Goal: Communication & Community: Participate in discussion

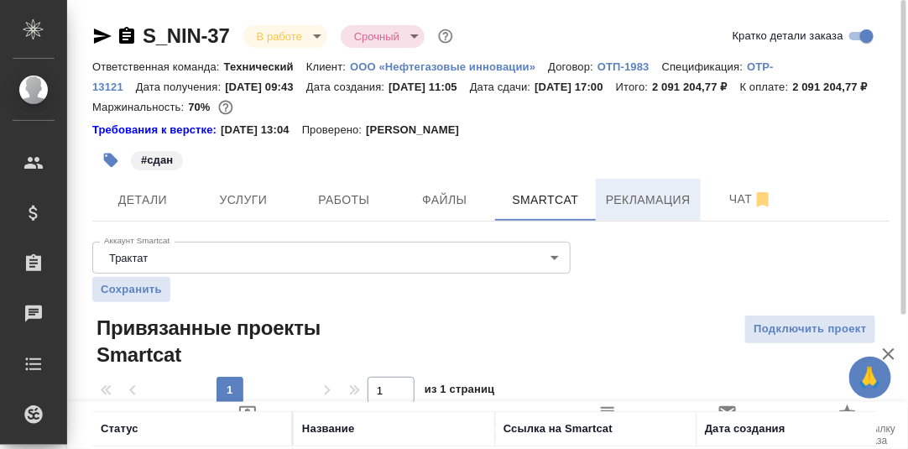
drag, startPoint x: 638, startPoint y: 220, endPoint x: 621, endPoint y: 226, distance: 17.8
click at [638, 211] on span "Рекламация" at bounding box center [648, 200] width 85 height 21
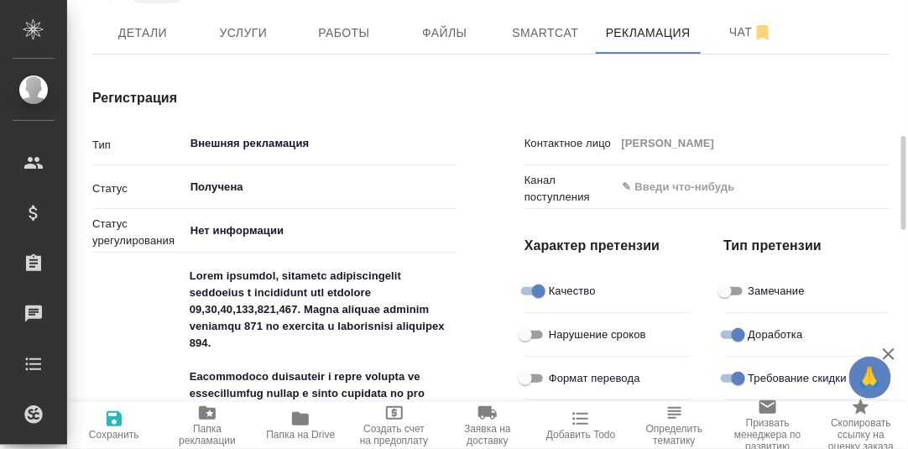
scroll to position [251, 0]
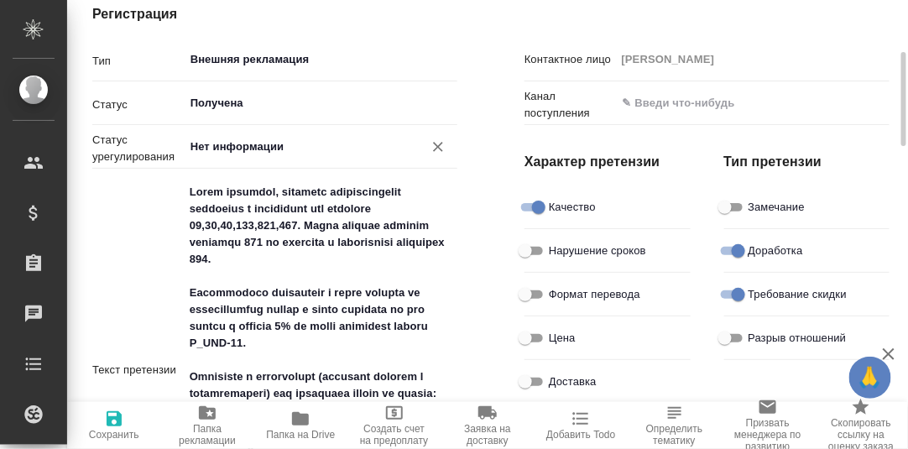
type textarea "x"
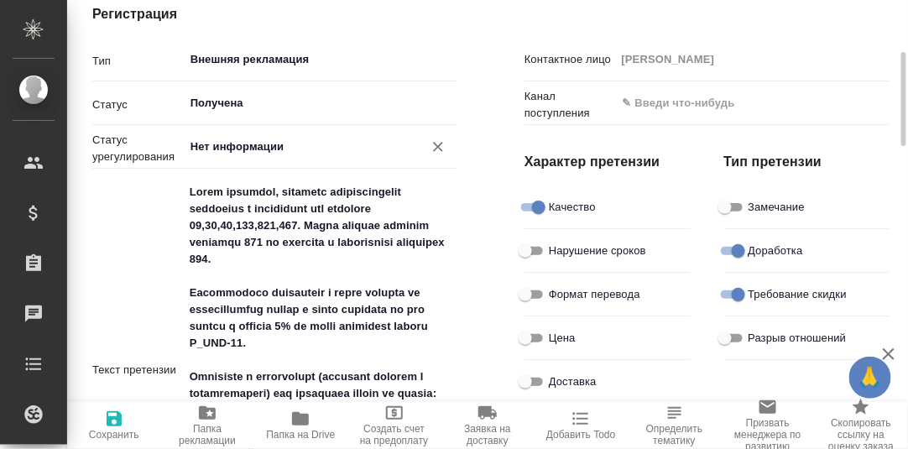
type textarea "x"
click at [241, 113] on input "Получена" at bounding box center [292, 103] width 207 height 20
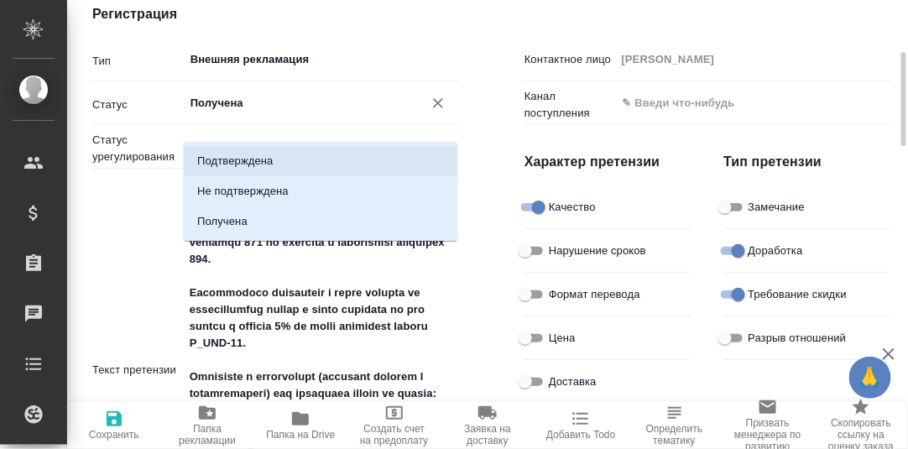
click at [229, 161] on p "Подтверждена" at bounding box center [235, 161] width 76 height 17
type input "Подтверждена"
type textarea "x"
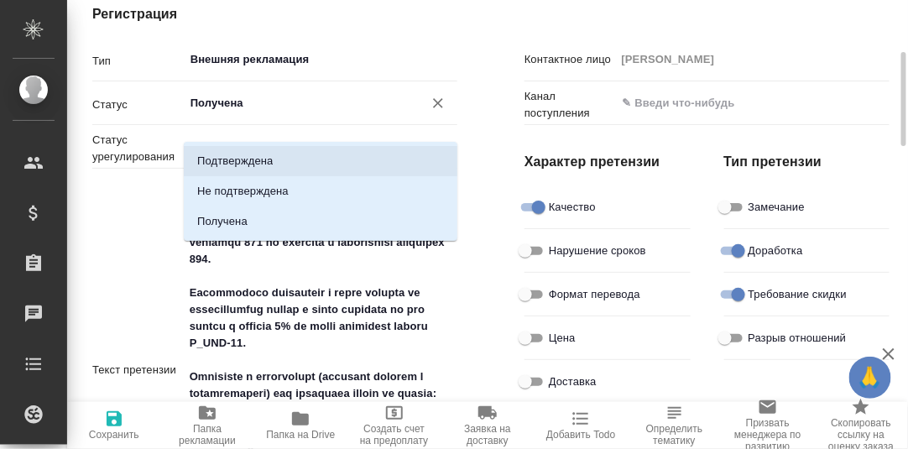
type textarea "x"
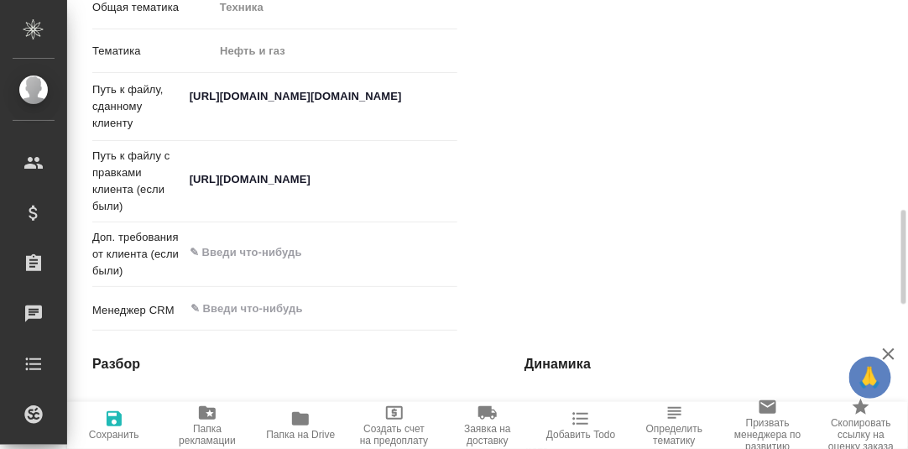
scroll to position [1341, 0]
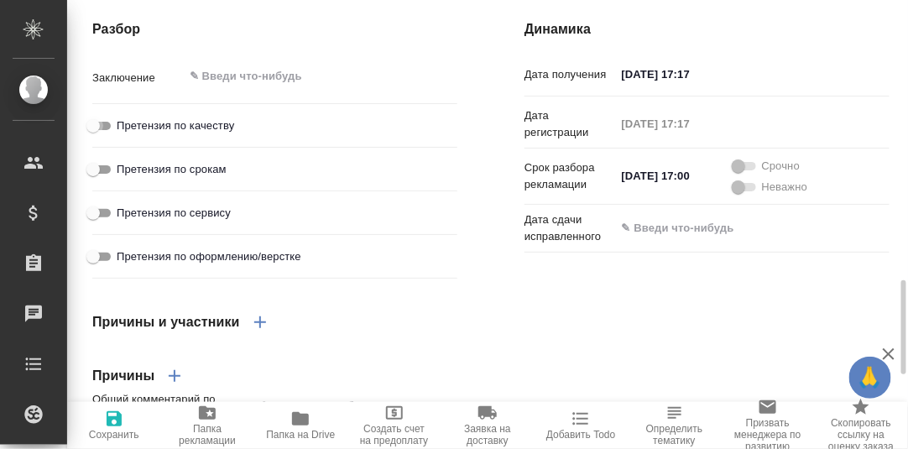
drag, startPoint x: 110, startPoint y: 158, endPoint x: 157, endPoint y: 179, distance: 51.5
click at [111, 136] on input "Претензия по качеству" at bounding box center [93, 126] width 60 height 20
checkbox input "true"
type textarea "x"
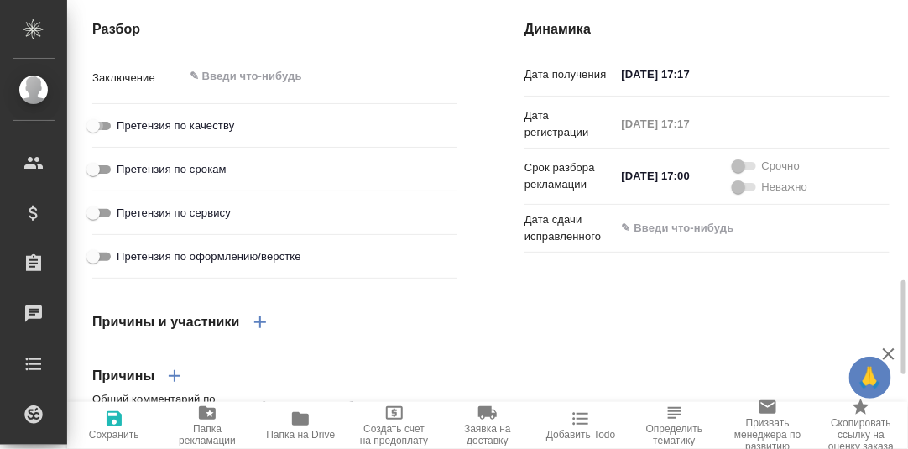
type textarea "x"
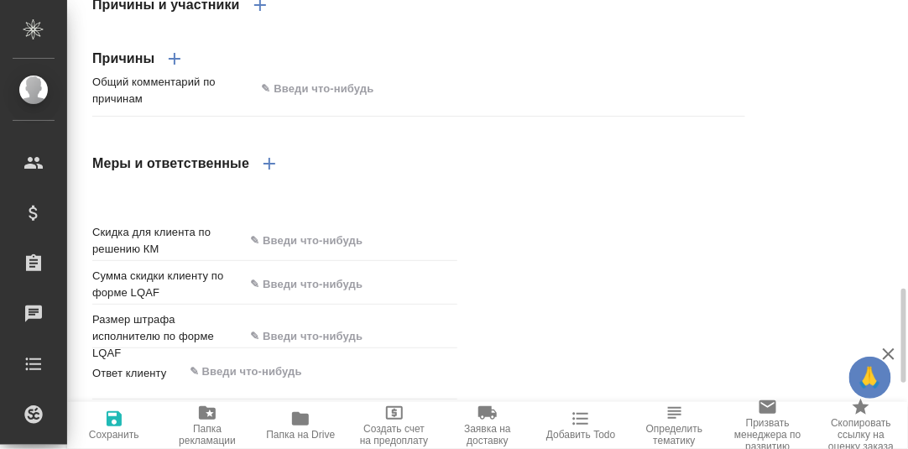
scroll to position [1610, 0]
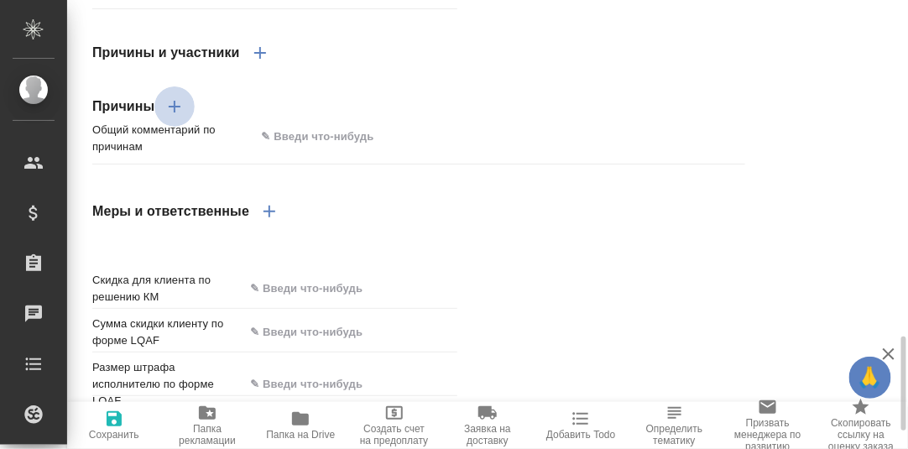
click at [170, 117] on icon "button" at bounding box center [175, 107] width 20 height 20
type textarea "x"
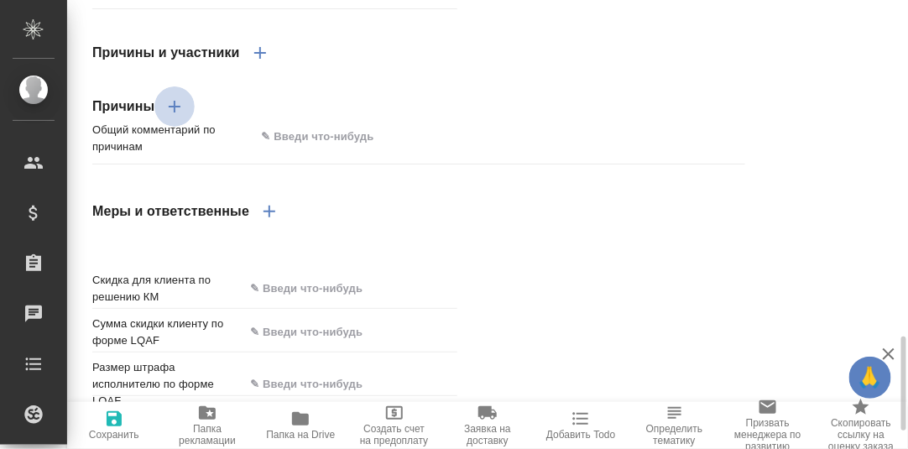
type textarea "x"
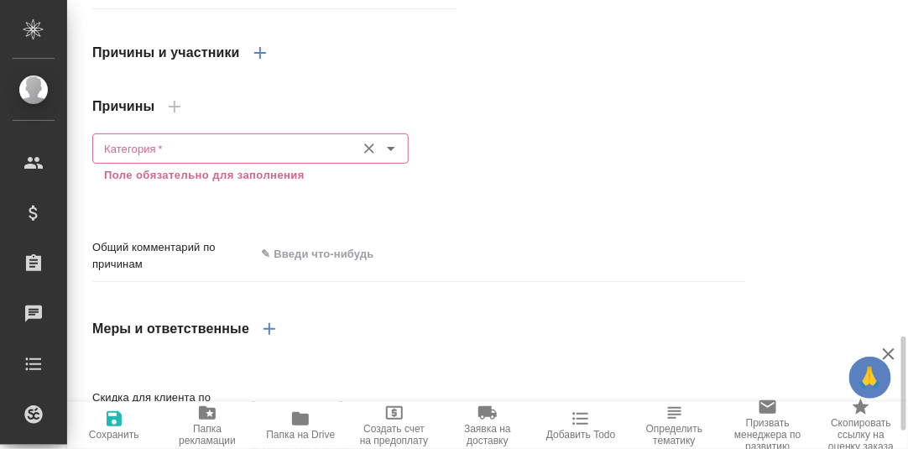
click at [158, 159] on input "Категория   *" at bounding box center [222, 149] width 250 height 20
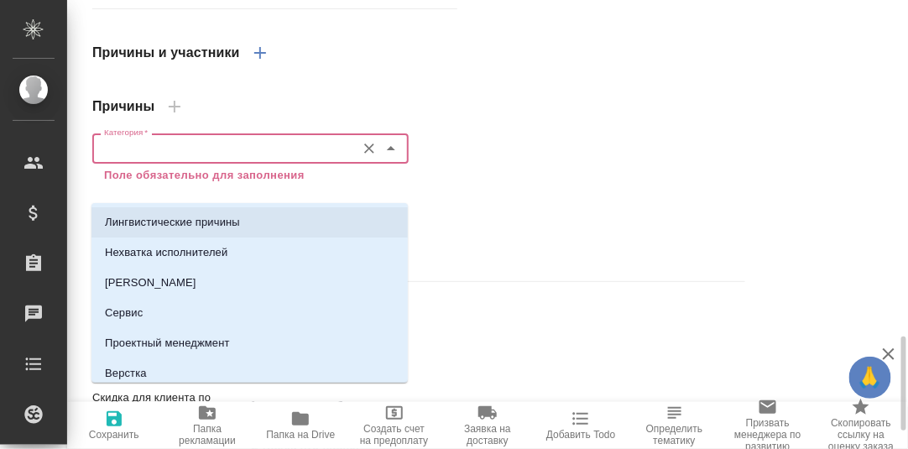
drag, startPoint x: 168, startPoint y: 228, endPoint x: 193, endPoint y: 225, distance: 25.3
click at [169, 228] on p "Лингвистические причины" at bounding box center [172, 222] width 135 height 17
type textarea "x"
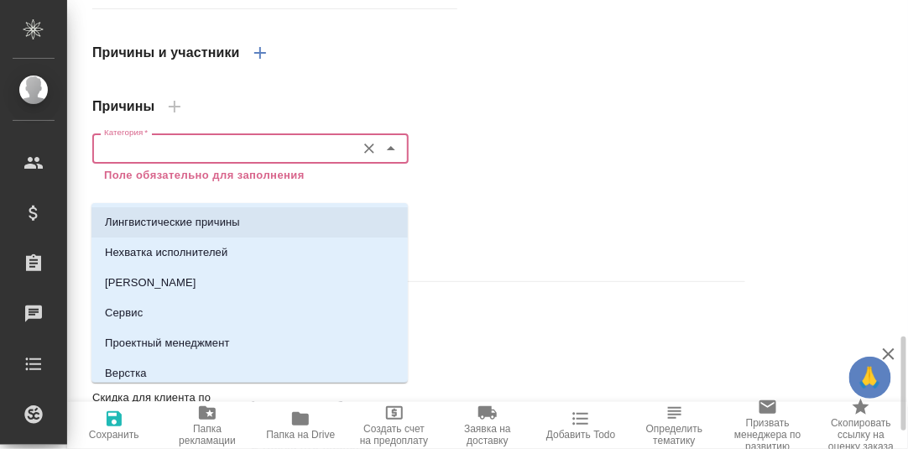
type textarea "x"
type input "Лингвистические причины"
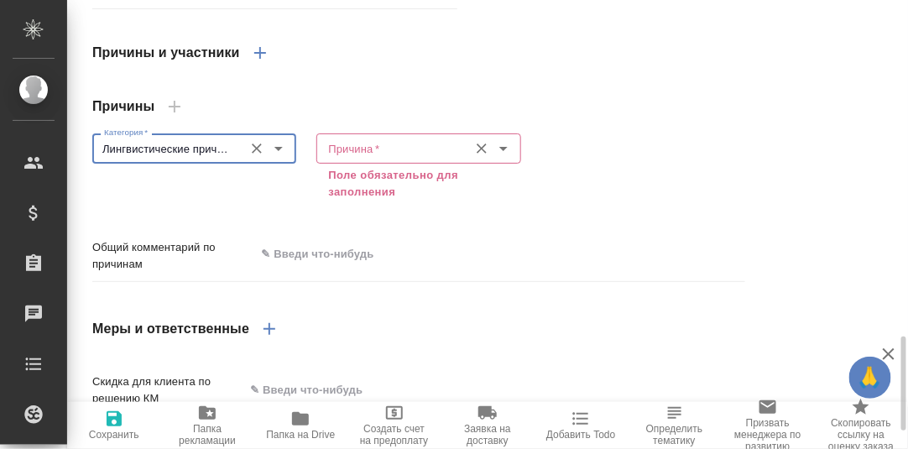
click at [380, 159] on input "Причина   *" at bounding box center [391, 149] width 138 height 20
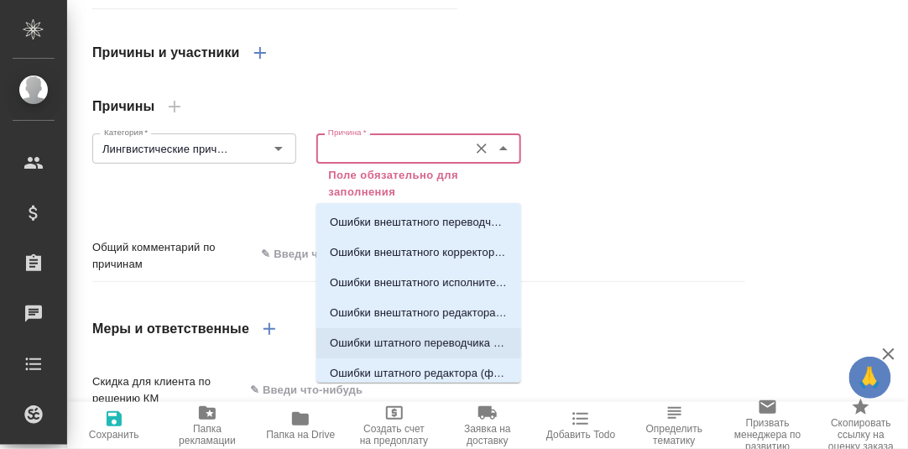
click at [419, 342] on p "Ошибки штатного переводчика (фамилия)" at bounding box center [419, 343] width 178 height 17
type textarea "x"
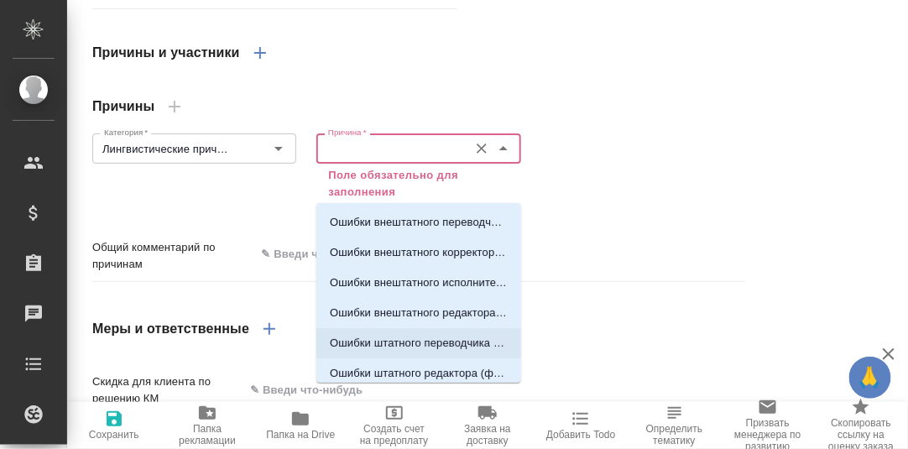
type textarea "x"
type input "Ошибки штатного переводчика (фамилия)"
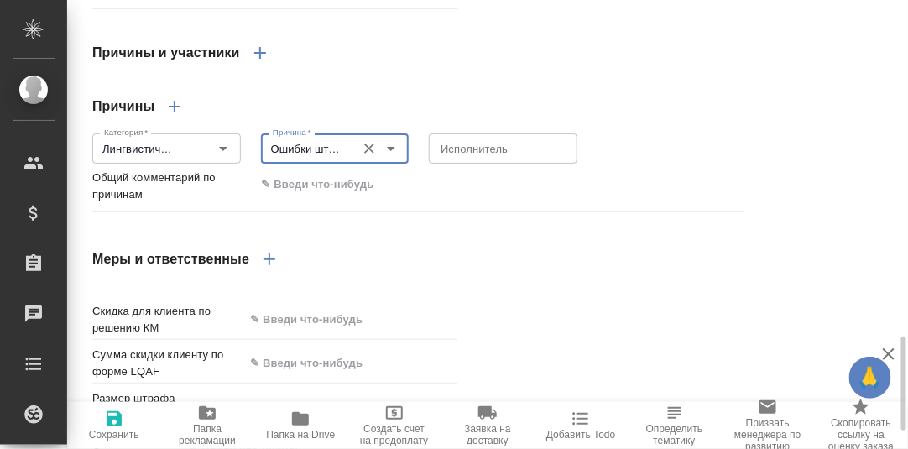
click at [340, 159] on input "Ошибки штатного переводчика (фамилия)" at bounding box center [307, 149] width 82 height 20
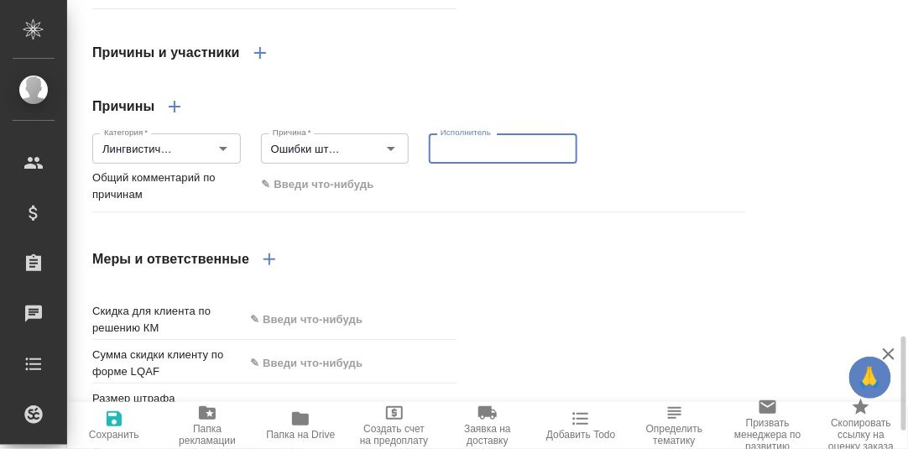
click at [470, 155] on textarea at bounding box center [503, 149] width 125 height 13
type textarea "x"
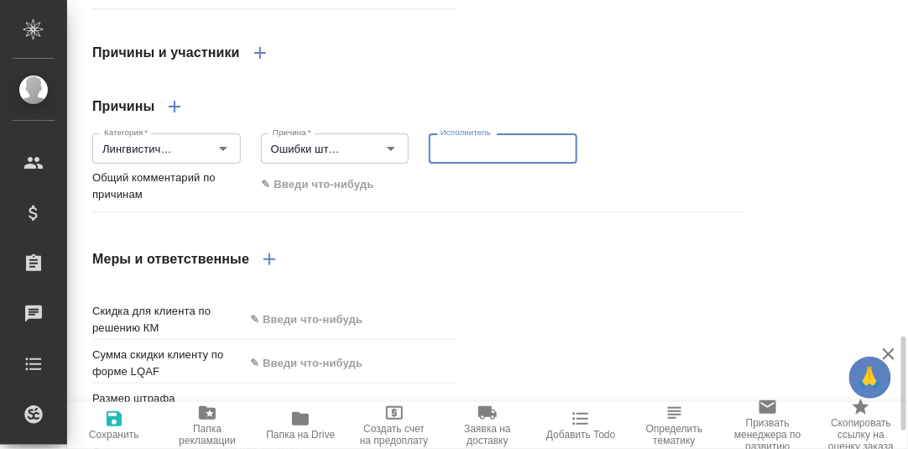
type textarea "x"
type textarea "Zy"
type textarea "x"
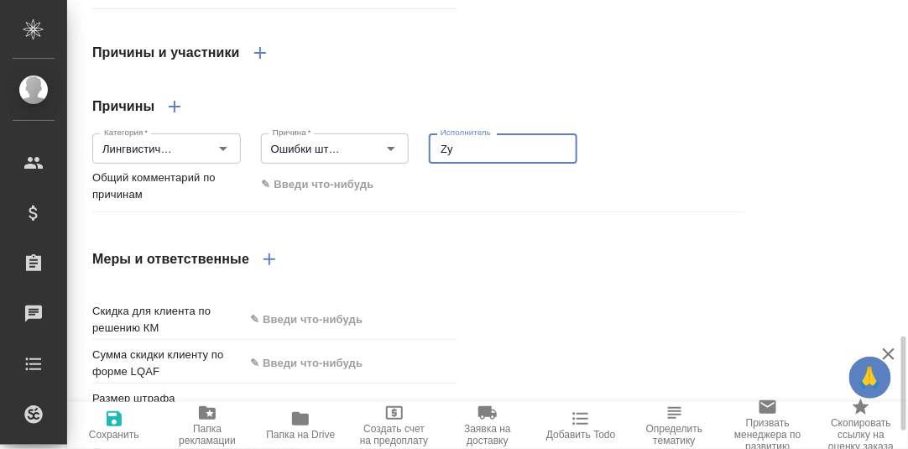
type textarea "x"
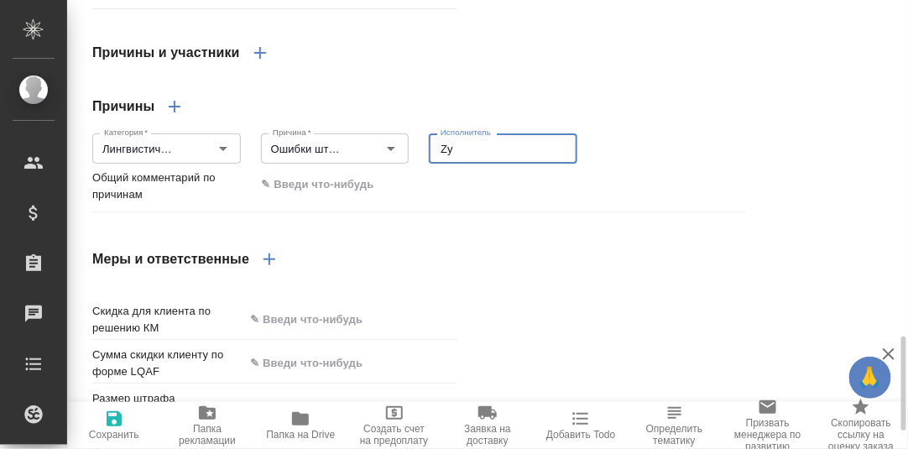
type textarea "x"
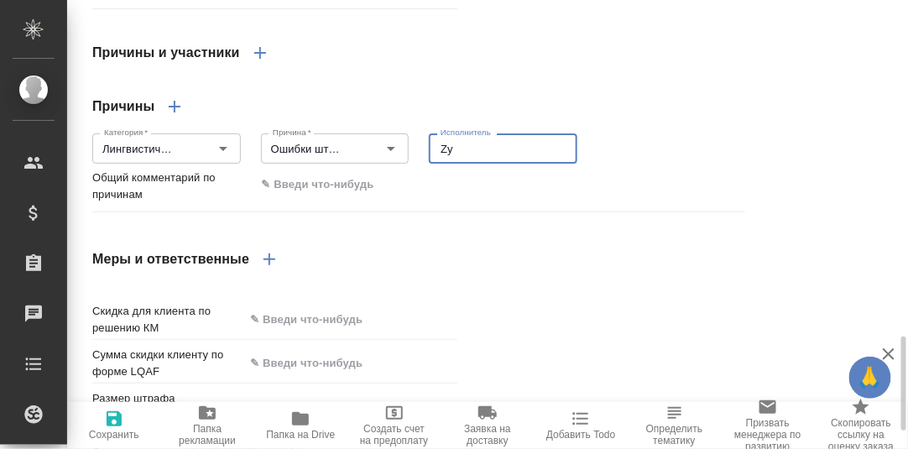
type textarea "x"
type textarea "Z"
type textarea "x"
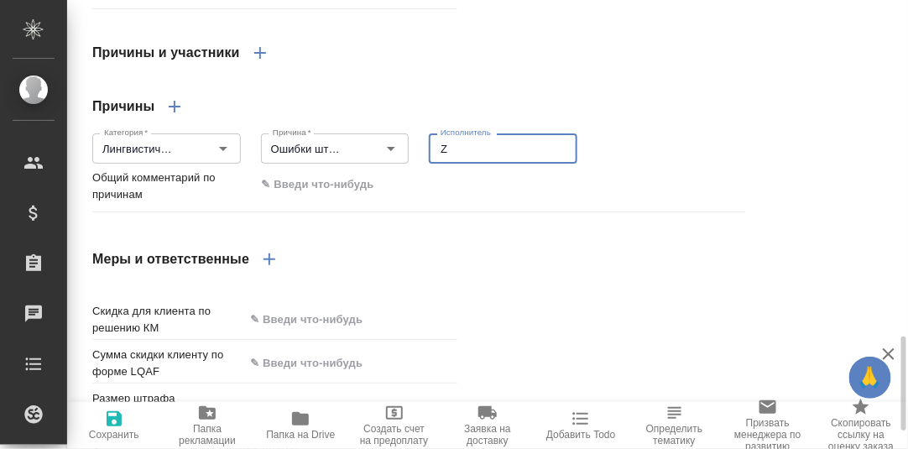
type textarea "x"
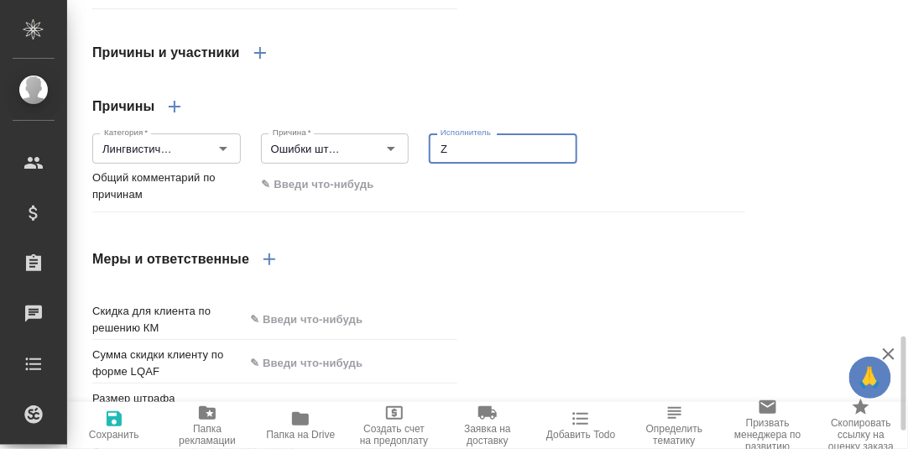
type textarea "x"
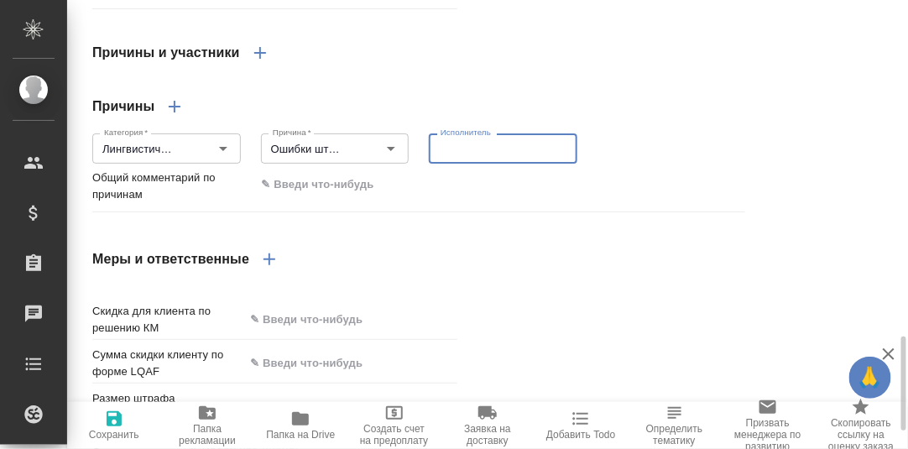
type textarea "x"
type textarea "Я"
type textarea "x"
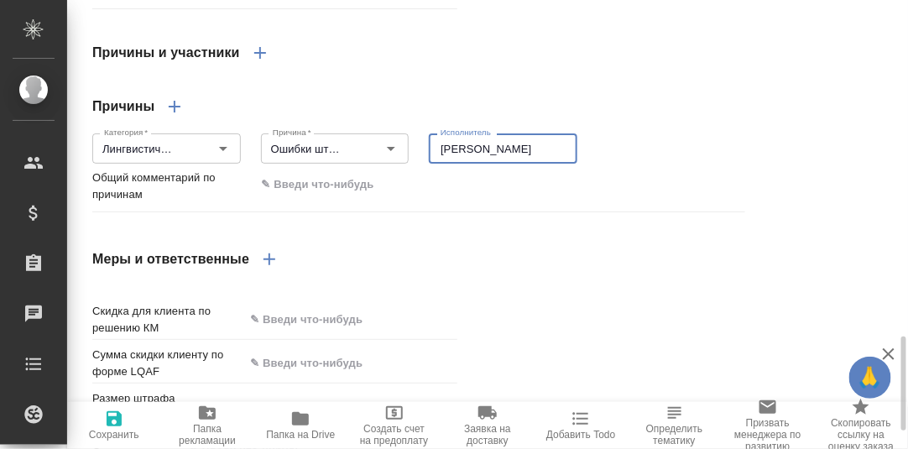
type textarea "x"
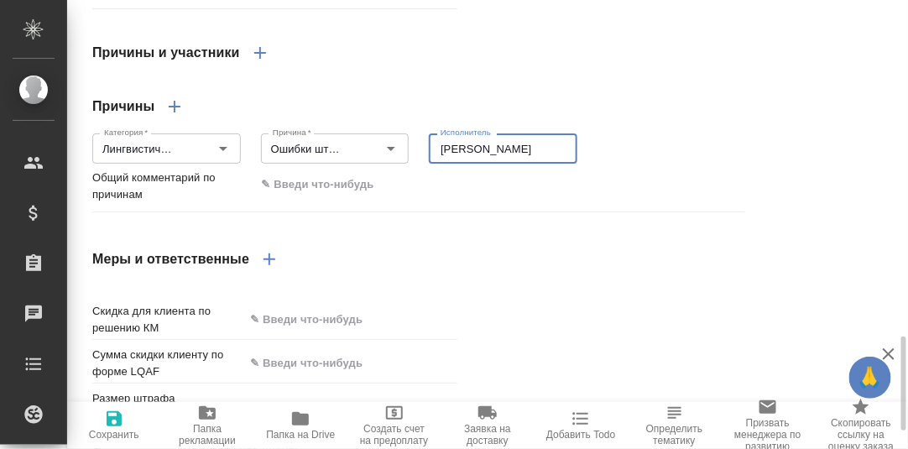
type textarea "x"
type textarea "Ян"
type textarea "x"
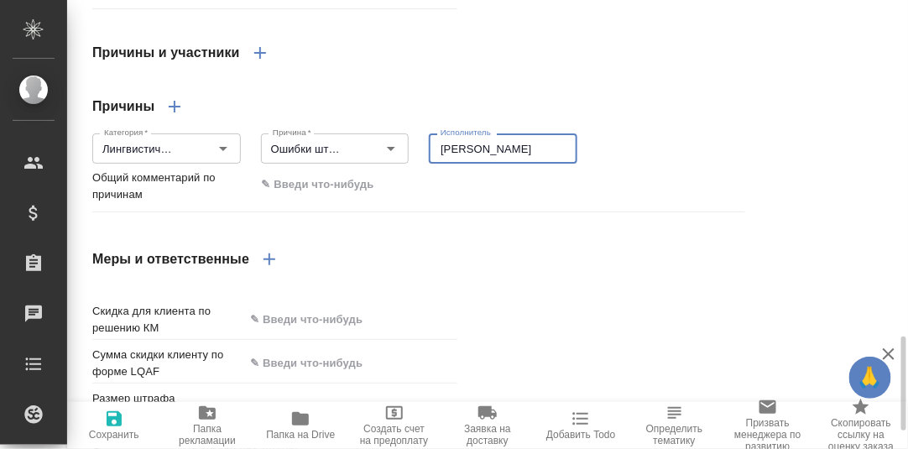
type textarea "x"
type textarea "Янч"
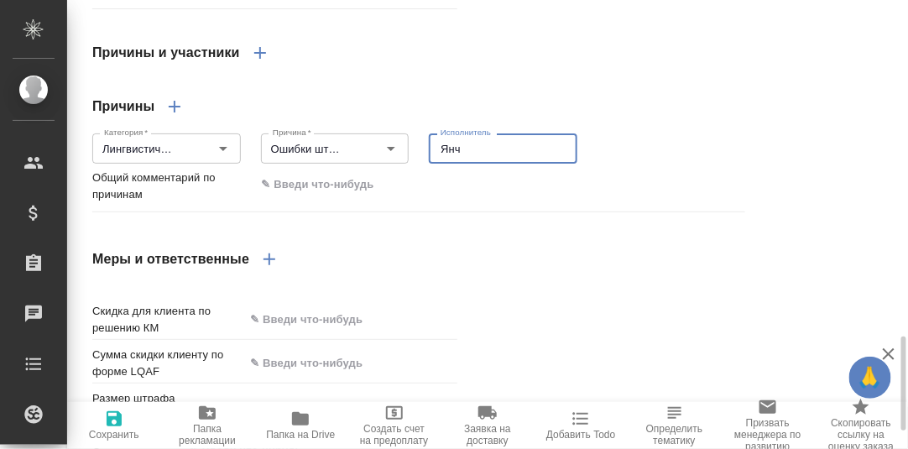
type textarea "x"
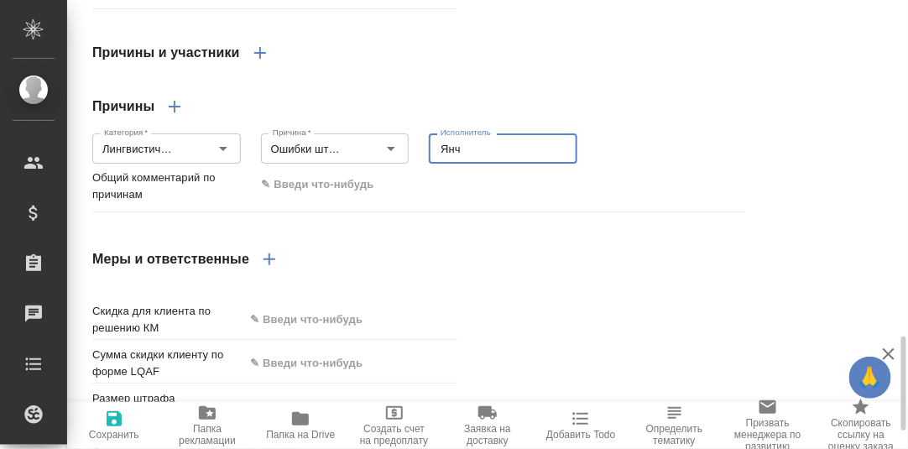
type textarea "x"
type textarea "Янче"
type textarea "x"
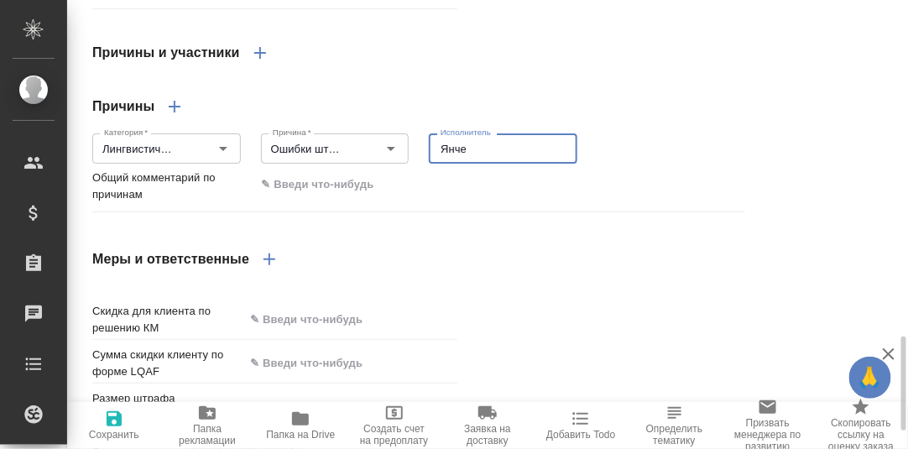
type textarea "x"
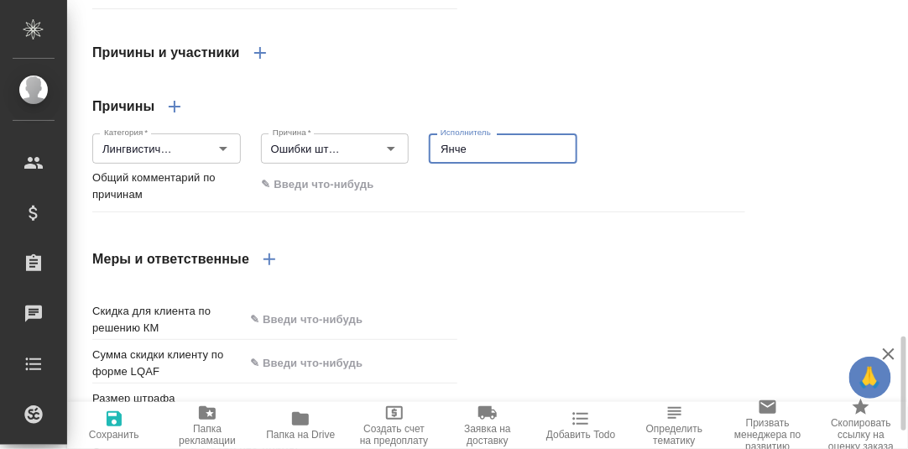
type textarea "Янчен"
type textarea "x"
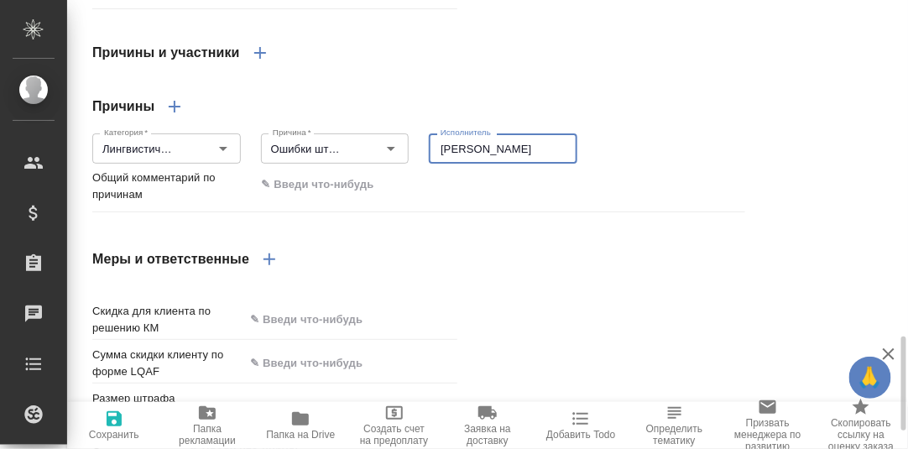
type textarea "x"
type textarea "Янченк"
type textarea "x"
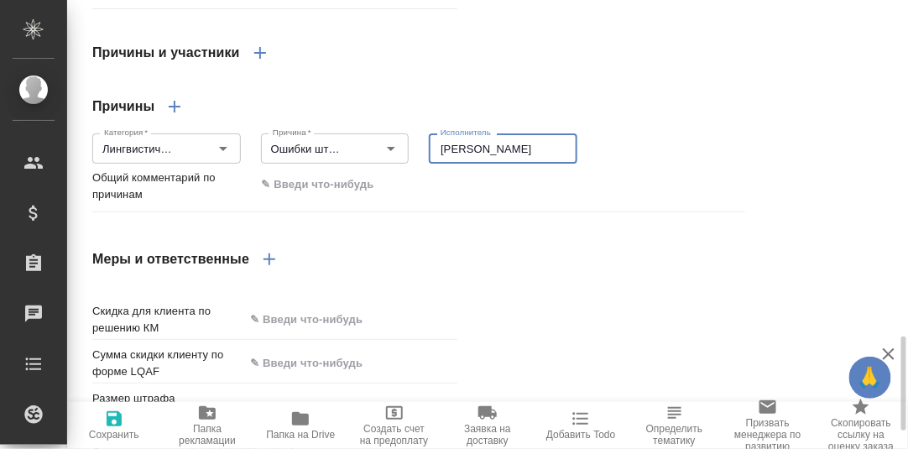
type textarea "x"
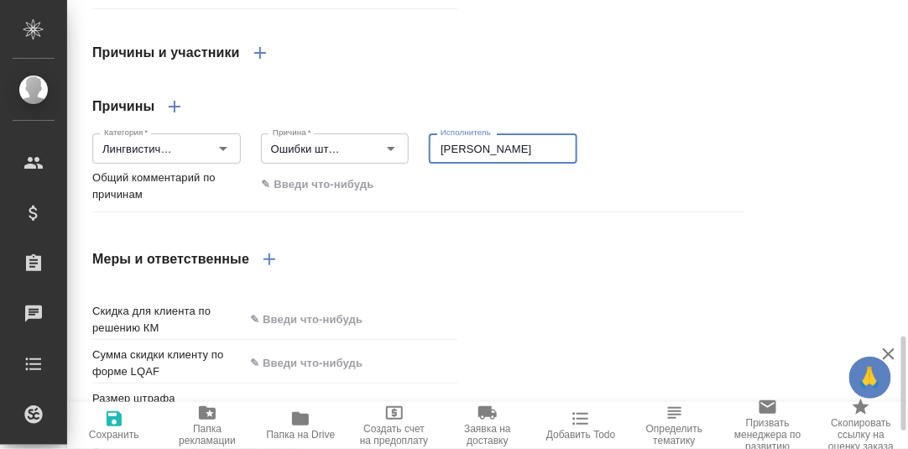
type textarea "x"
type textarea "Янченко"
type textarea "x"
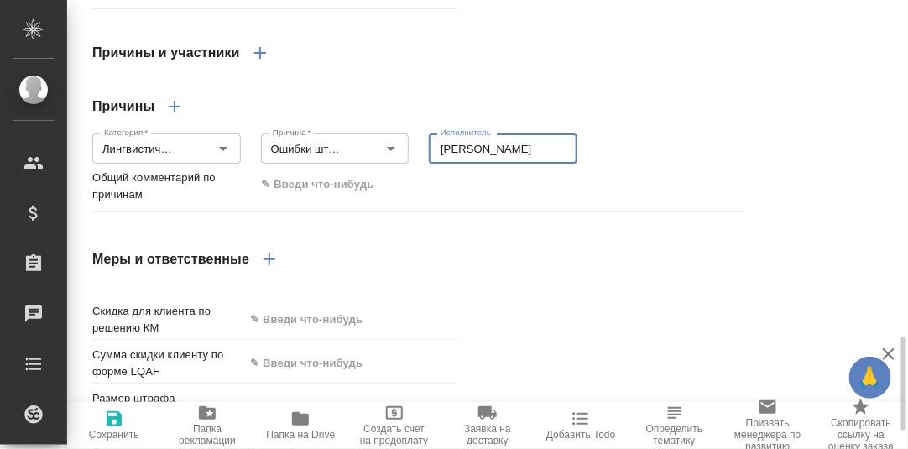
type textarea "x"
type textarea "Янченко"
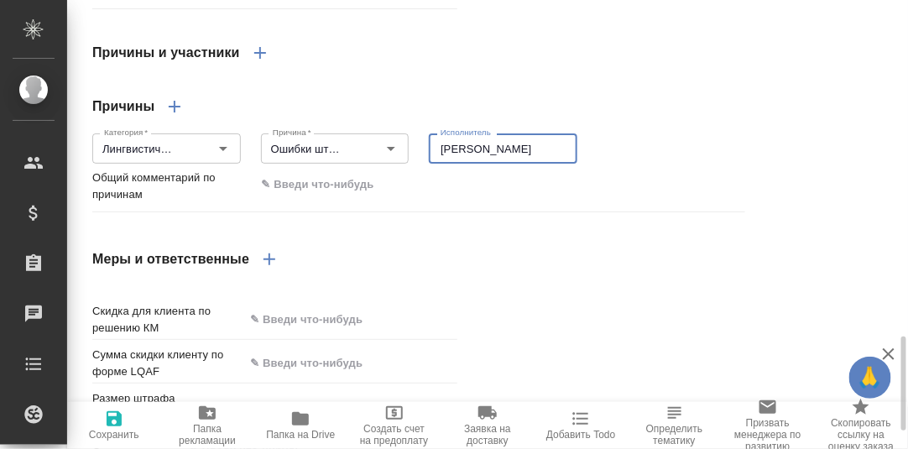
type textarea "x"
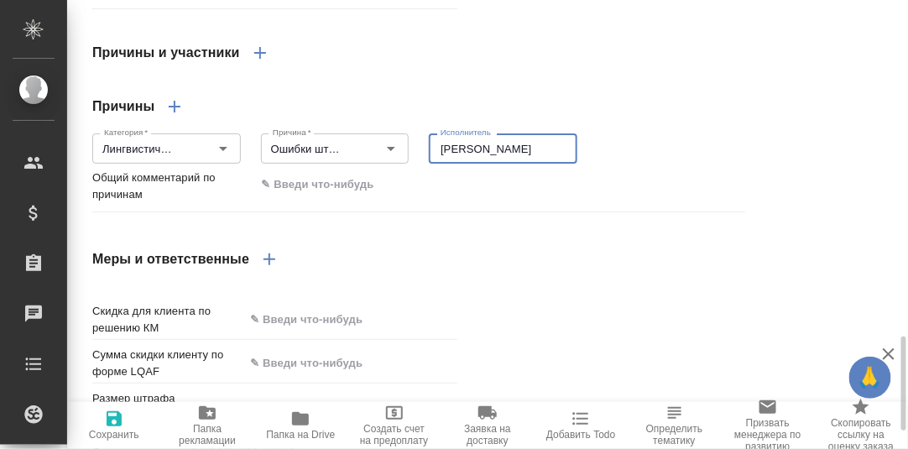
type textarea "x"
type textarea "Янченко П"
type textarea "x"
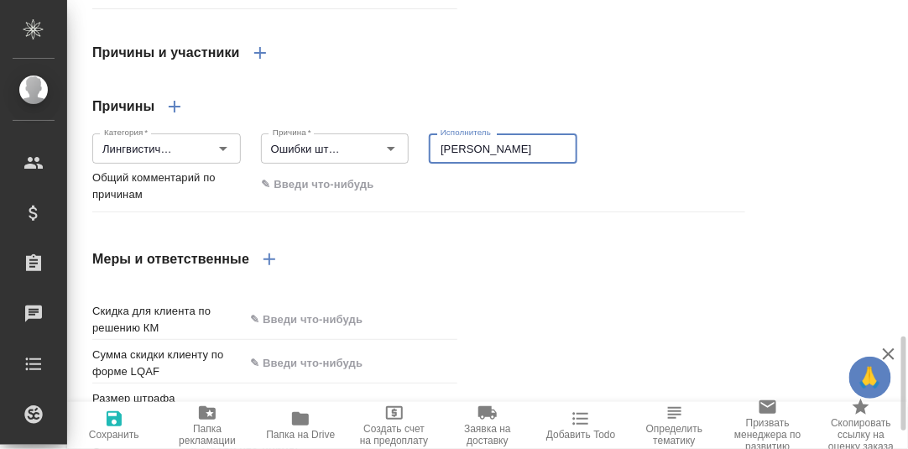
type textarea "x"
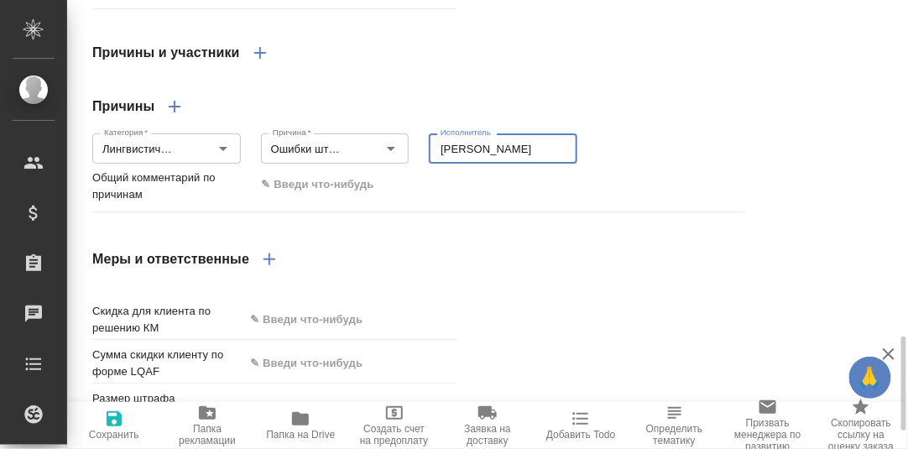
type textarea "Янченко По"
type textarea "x"
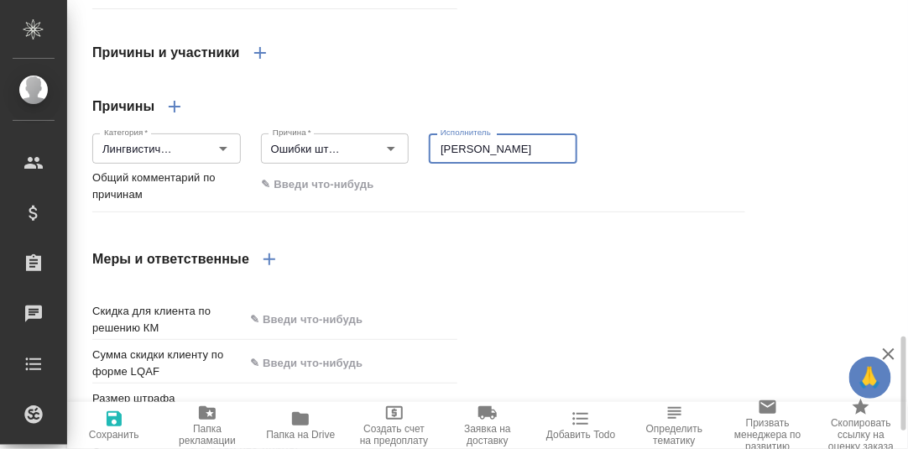
type textarea "x"
type textarea "Янченко Пол"
type textarea "x"
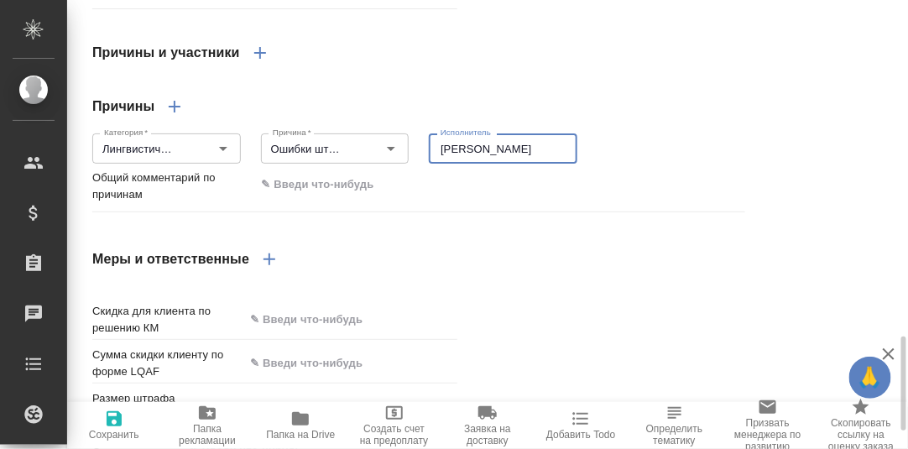
type textarea "x"
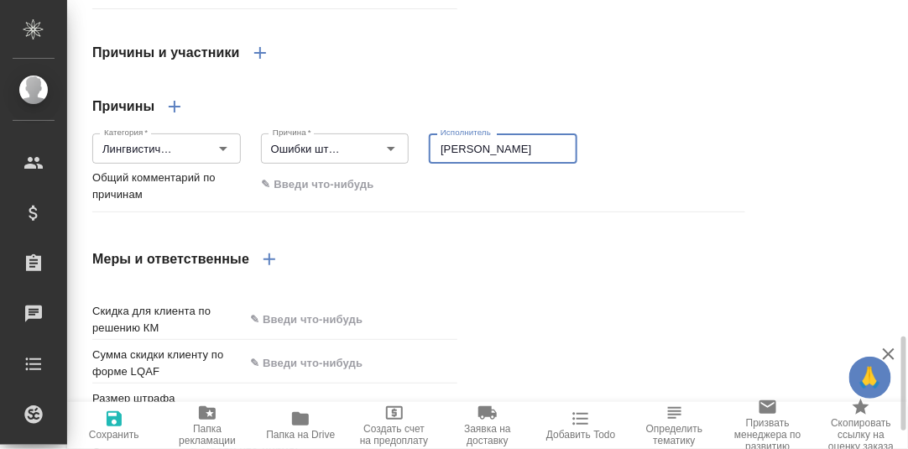
type textarea "x"
type textarea "Янченко Поли"
type textarea "x"
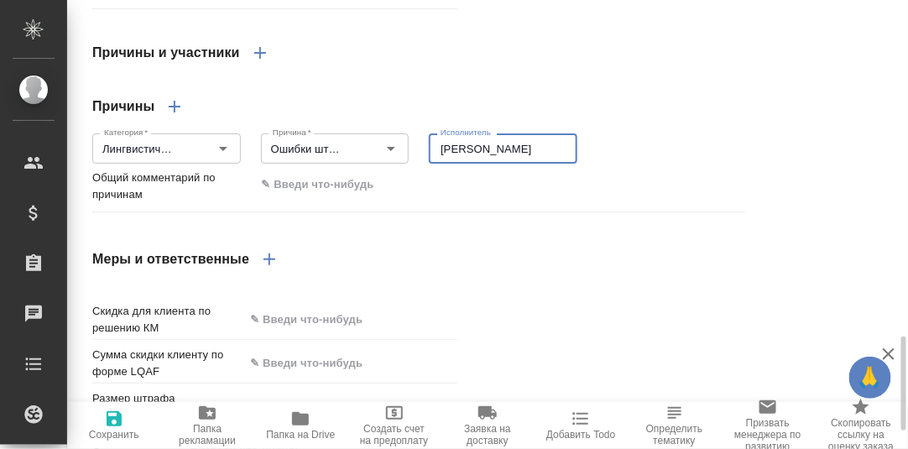
type textarea "x"
type textarea "Янченко Полин"
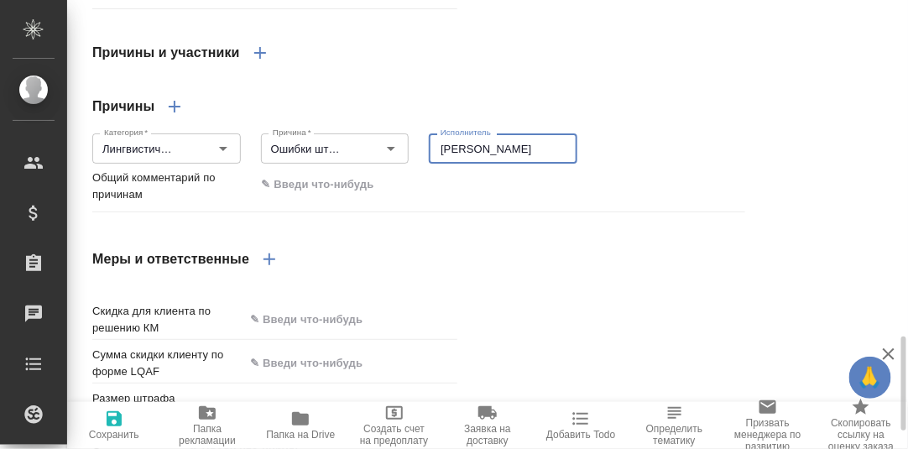
type textarea "x"
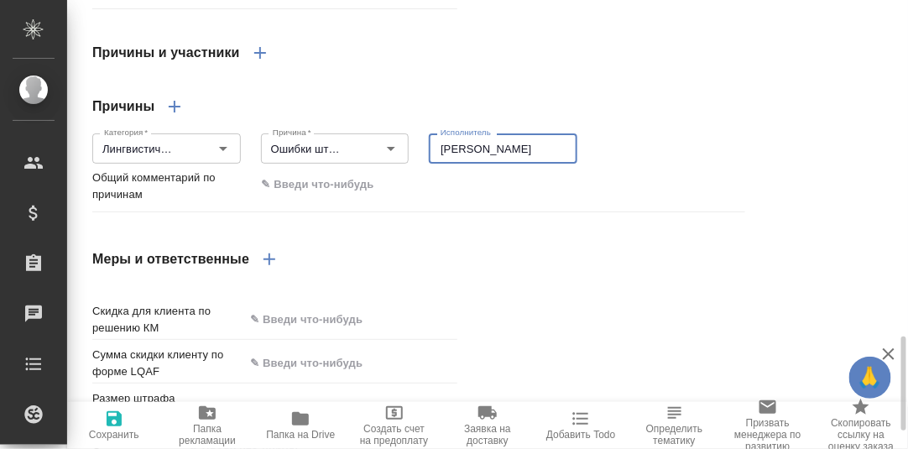
type textarea "x"
type textarea "Янченко Полина"
click at [648, 177] on div "Категория   * Лингвистические причины Категория * Причина   * Ошибки штатного п…" at bounding box center [418, 147] width 673 height 60
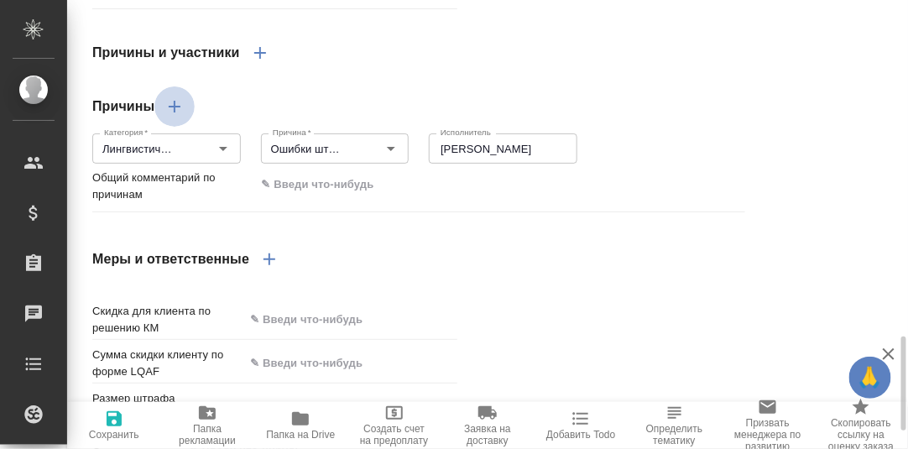
click at [172, 117] on icon "button" at bounding box center [175, 107] width 20 height 20
type textarea "x"
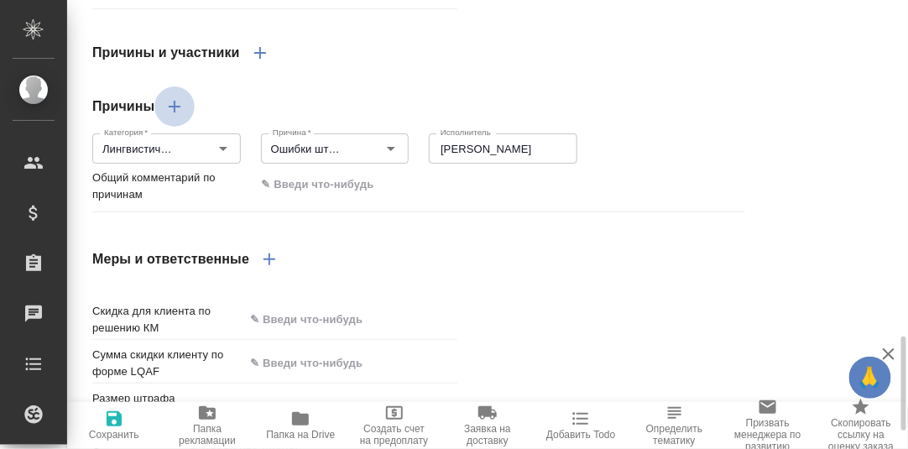
type textarea "x"
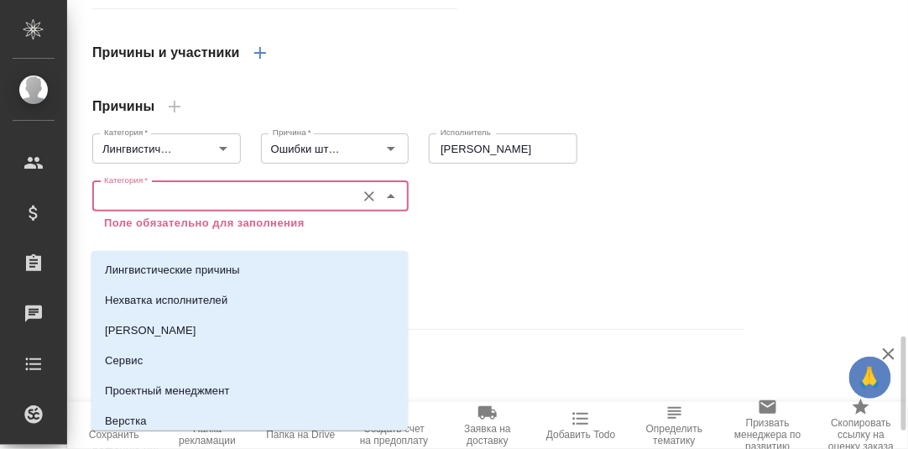
click at [139, 207] on input "Категория   *" at bounding box center [222, 196] width 250 height 20
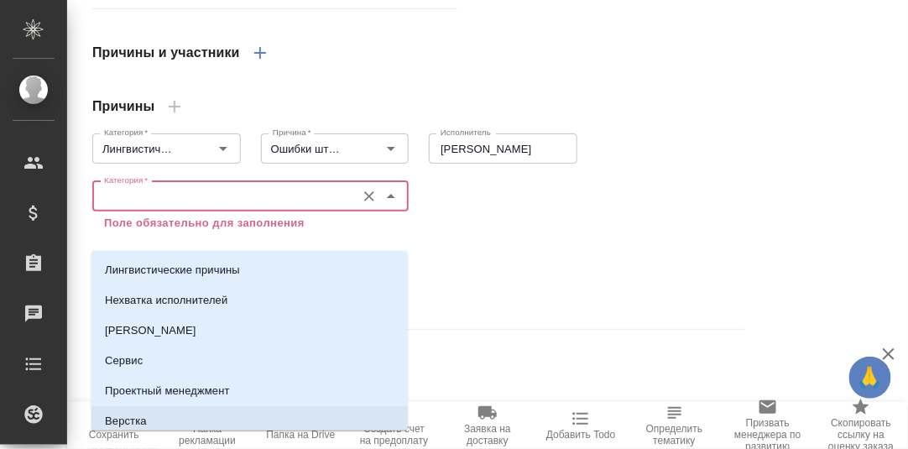
click at [158, 419] on li "Верстка" at bounding box center [250, 421] width 317 height 30
type textarea "x"
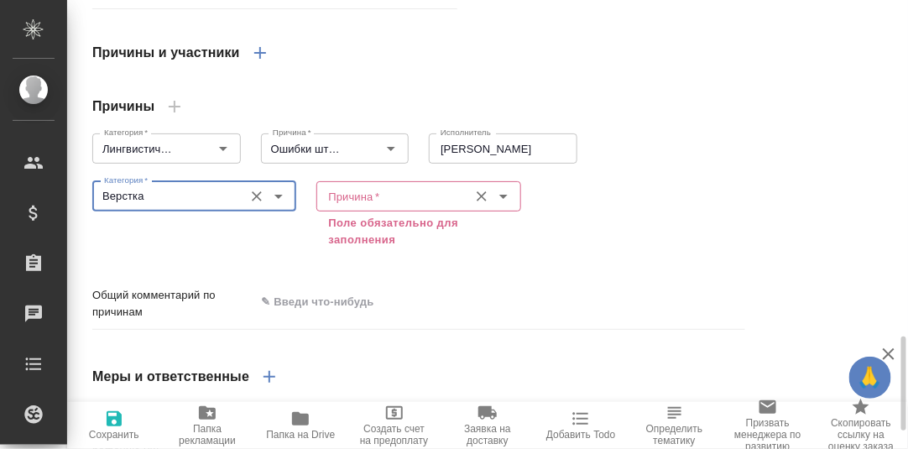
click at [375, 207] on input "Причина   *" at bounding box center [391, 196] width 138 height 20
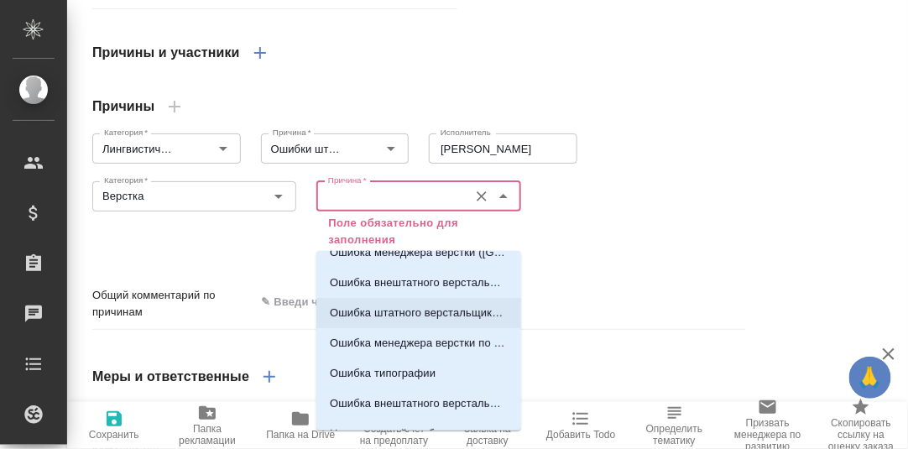
scroll to position [83, 0]
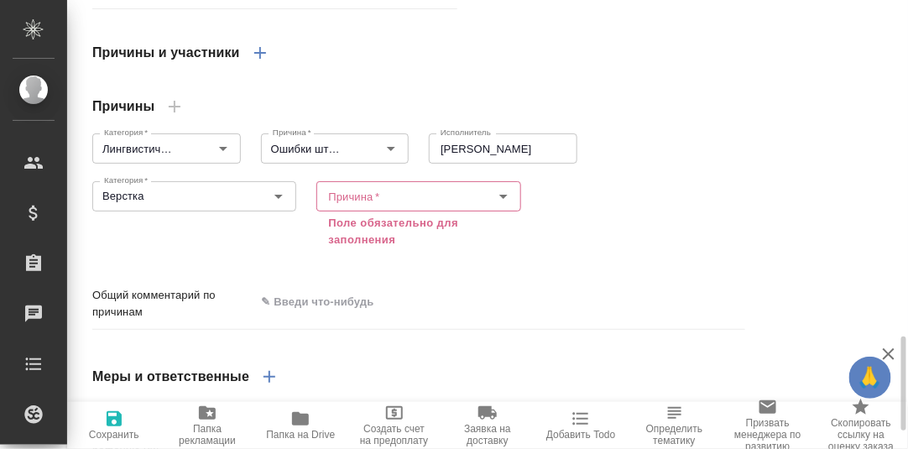
click at [573, 262] on div "Категория   * Верстка Категория * Причина   * Причина * Поле обязательно для за…" at bounding box center [418, 213] width 673 height 97
click at [110, 419] on icon "button" at bounding box center [114, 418] width 15 height 15
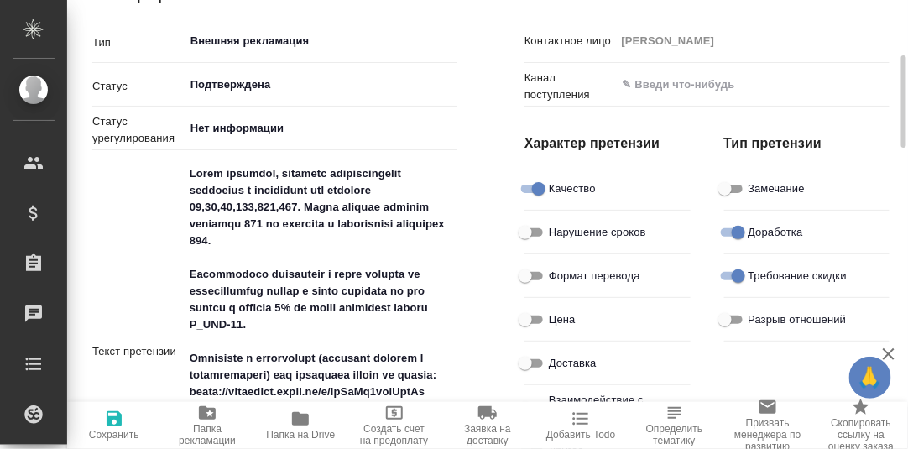
scroll to position [0, 0]
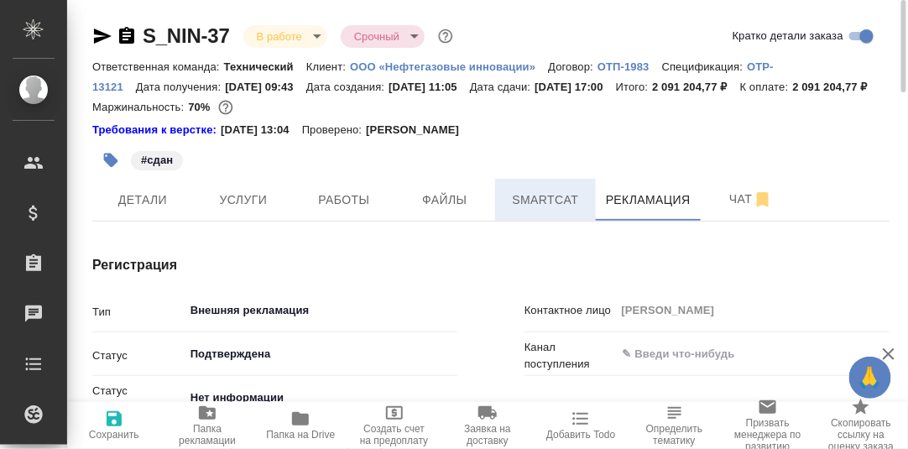
drag, startPoint x: 348, startPoint y: 219, endPoint x: 510, endPoint y: 219, distance: 162.0
click at [348, 211] on span "Работы" at bounding box center [344, 200] width 81 height 21
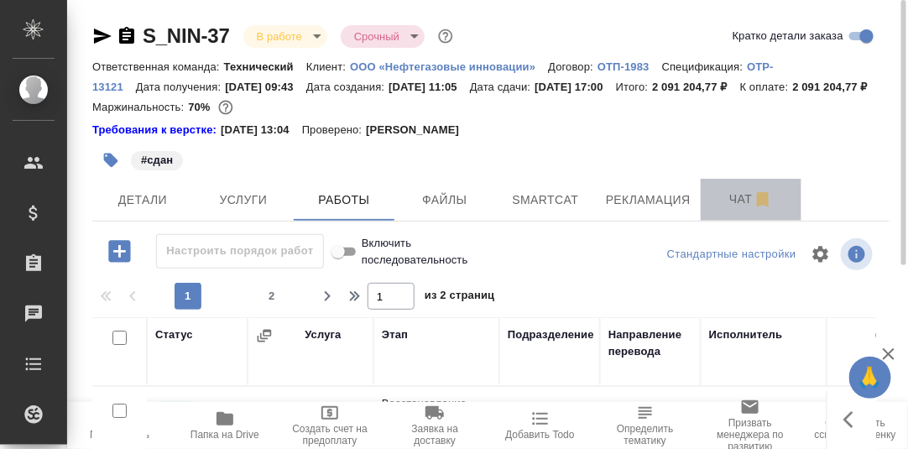
click at [746, 210] on span "Чат" at bounding box center [751, 199] width 81 height 21
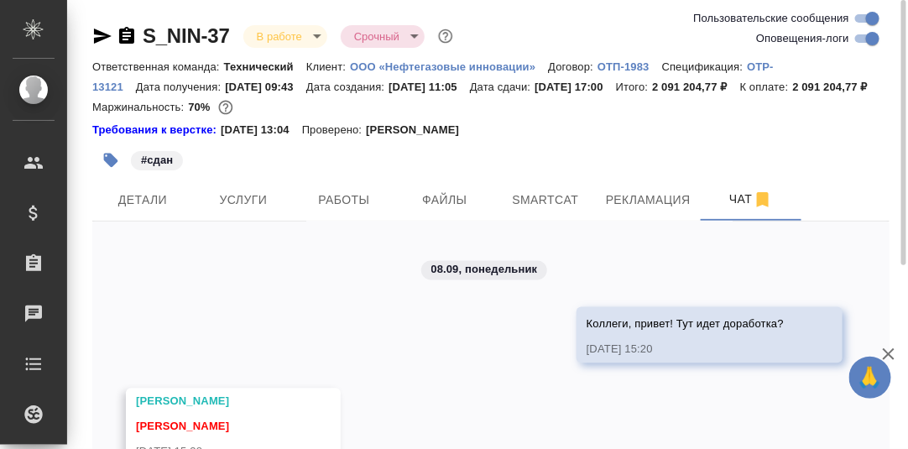
scroll to position [96362, 0]
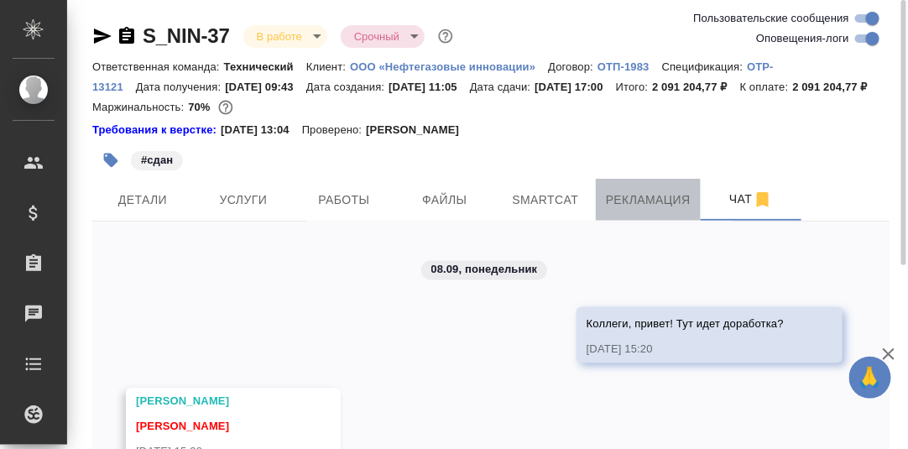
click at [636, 211] on span "Рекламация" at bounding box center [648, 200] width 85 height 21
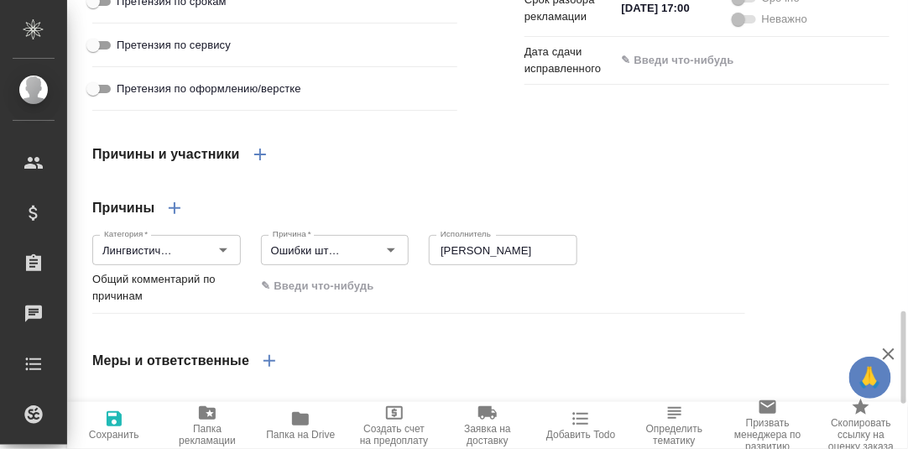
scroll to position [1677, 0]
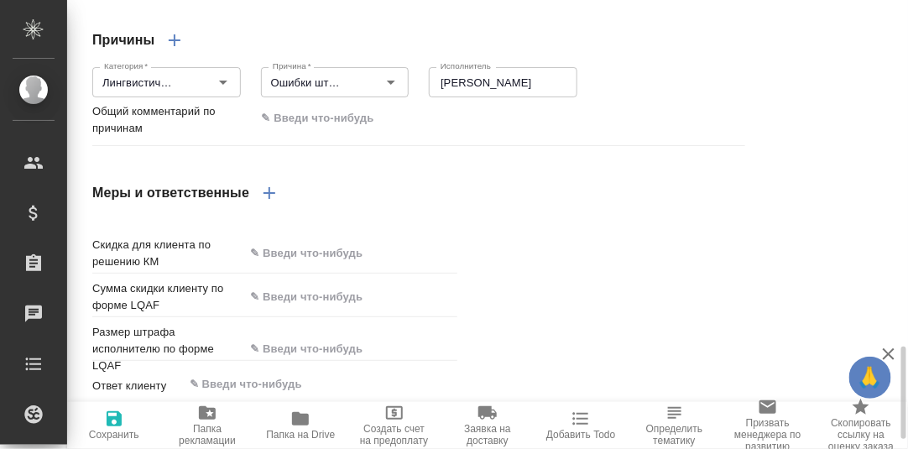
click at [171, 50] on icon "button" at bounding box center [175, 40] width 20 height 20
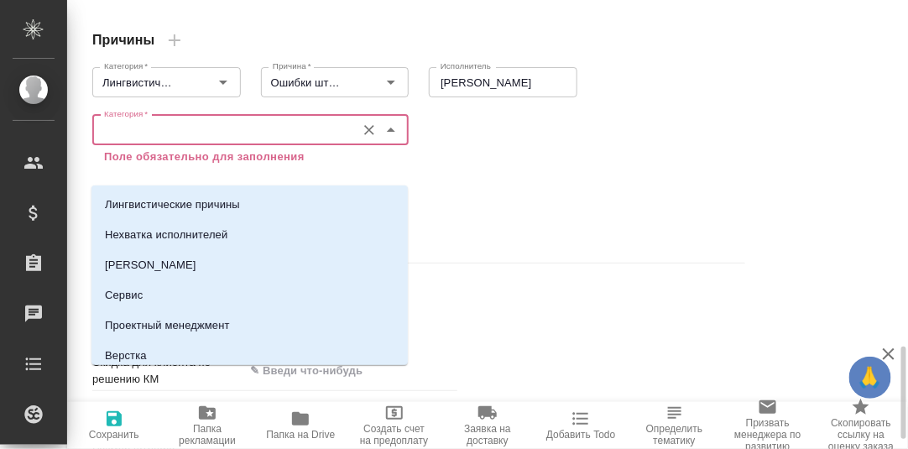
click at [137, 140] on input "Категория   *" at bounding box center [222, 130] width 250 height 20
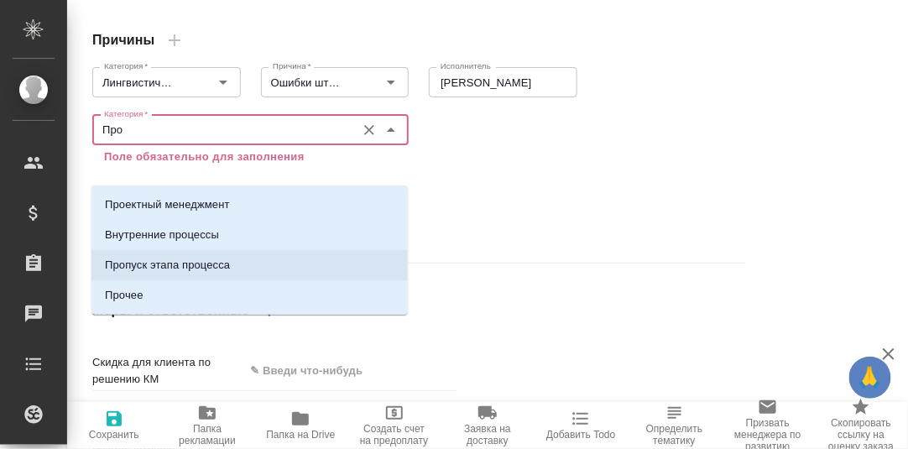
click at [202, 266] on p "Пропуск этапа процесса" at bounding box center [167, 265] width 125 height 17
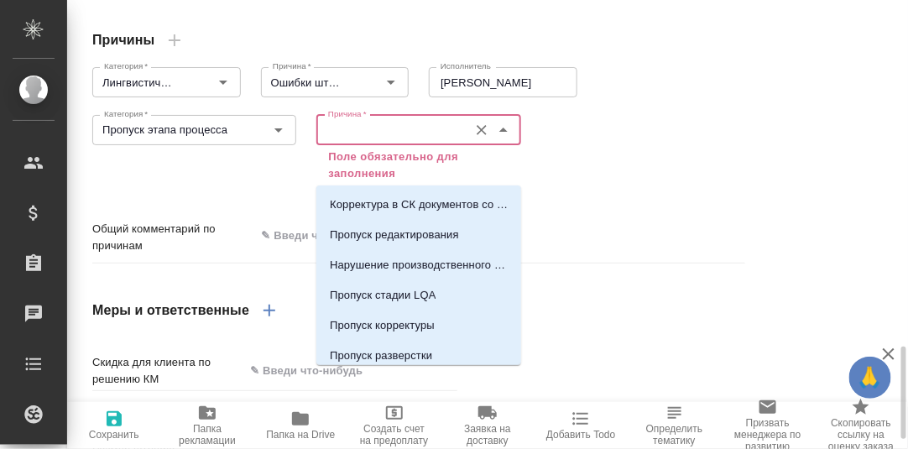
click at [382, 140] on input "Причина   *" at bounding box center [391, 130] width 138 height 20
click at [428, 321] on p "Пропуск корректуры" at bounding box center [382, 325] width 105 height 17
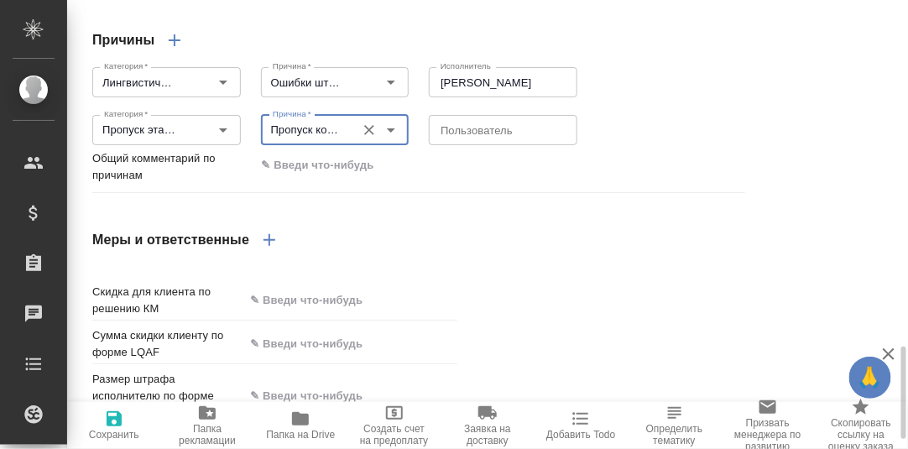
click at [475, 136] on textarea at bounding box center [503, 129] width 125 height 13
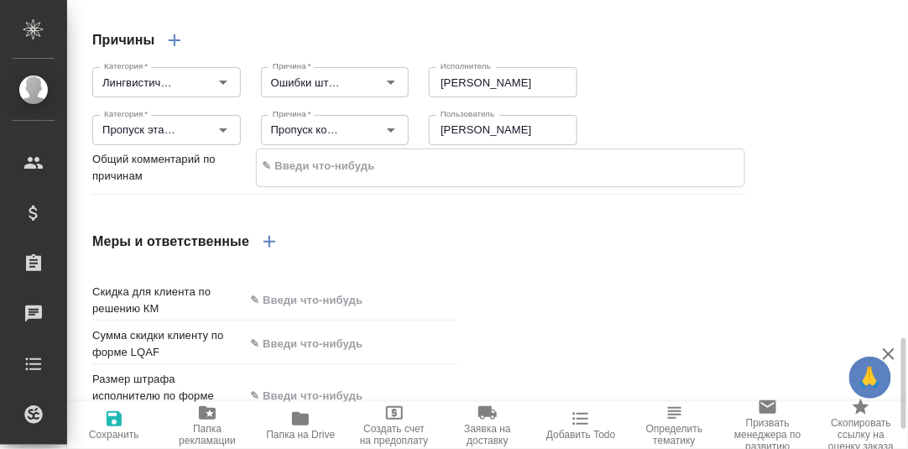
click at [358, 181] on textarea at bounding box center [501, 166] width 489 height 29
paste textarea "Есть ошибки разверстки - часть текста оригинала заменилась другим, соответствен…"
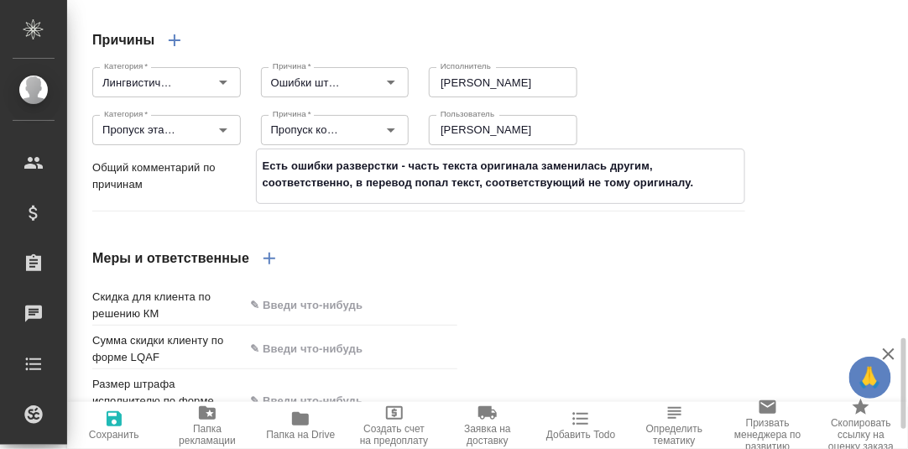
click at [263, 197] on textarea "Есть ошибки разверстки - часть текста оригинала заменилась другим, соответствен…" at bounding box center [501, 174] width 489 height 45
click at [705, 197] on textarea "Есть ошибки разверстки - часть текста оригинала заменилась другим, соответствен…" at bounding box center [501, 174] width 489 height 45
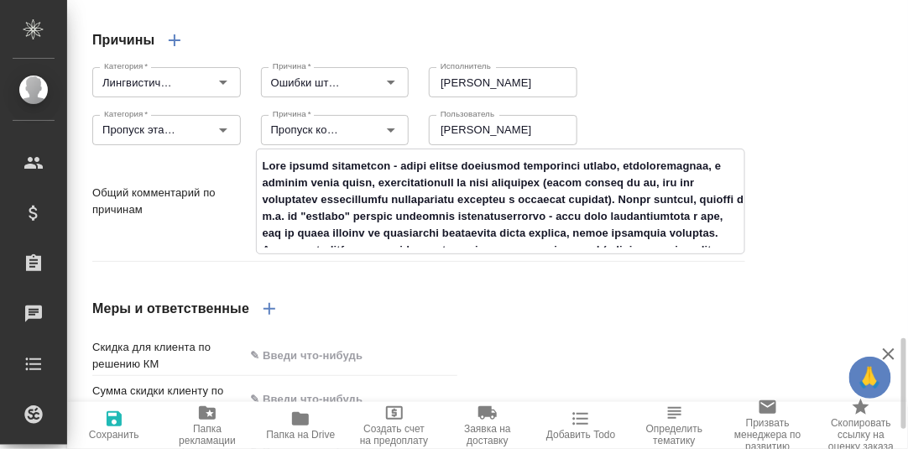
scroll to position [67, 0]
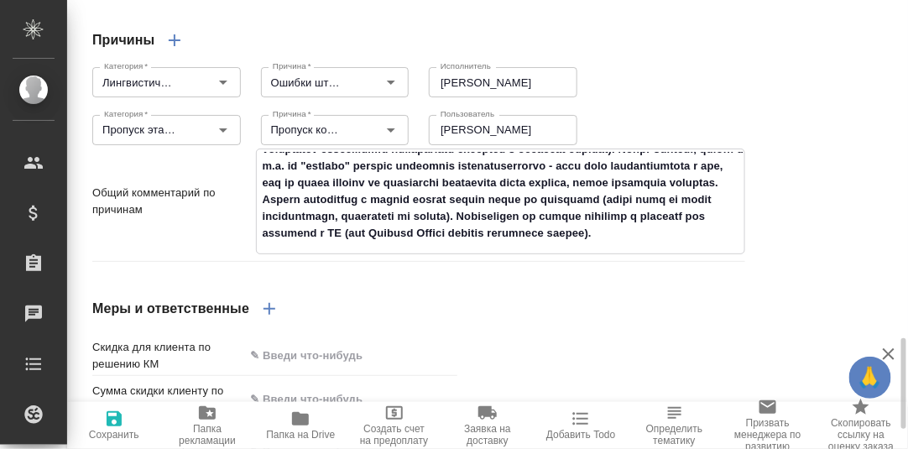
click at [113, 416] on icon "button" at bounding box center [114, 418] width 15 height 15
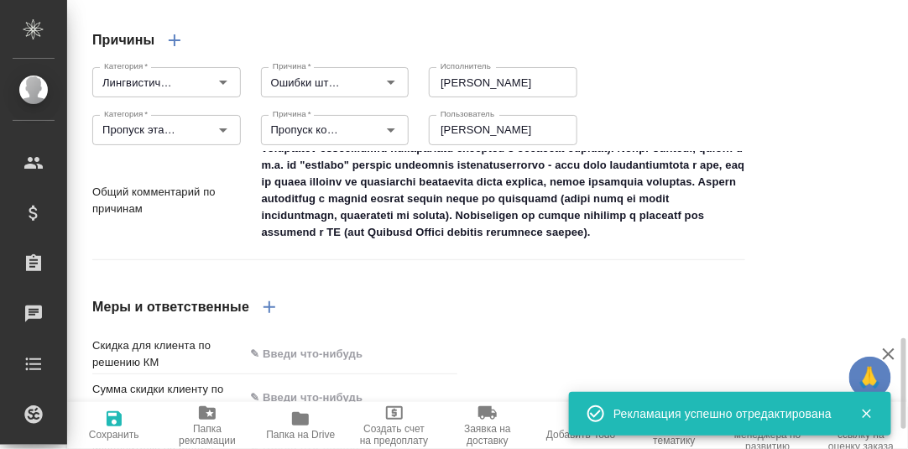
scroll to position [1826, 0]
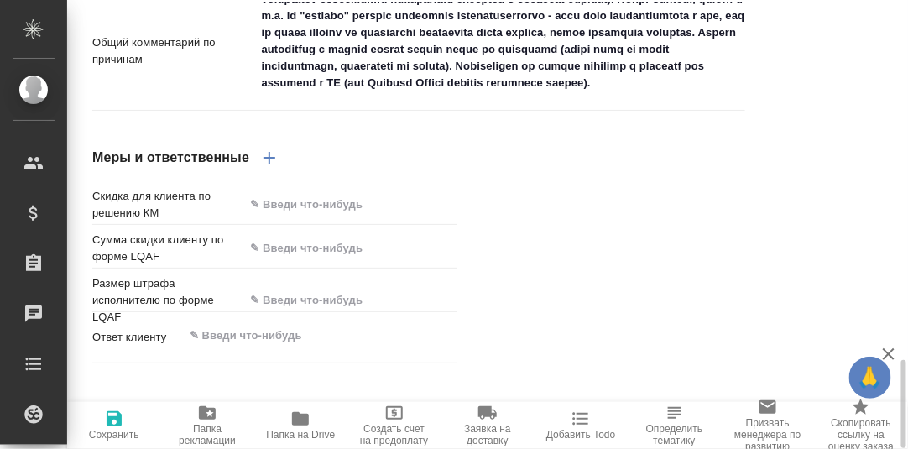
click at [275, 168] on icon "button" at bounding box center [269, 158] width 20 height 20
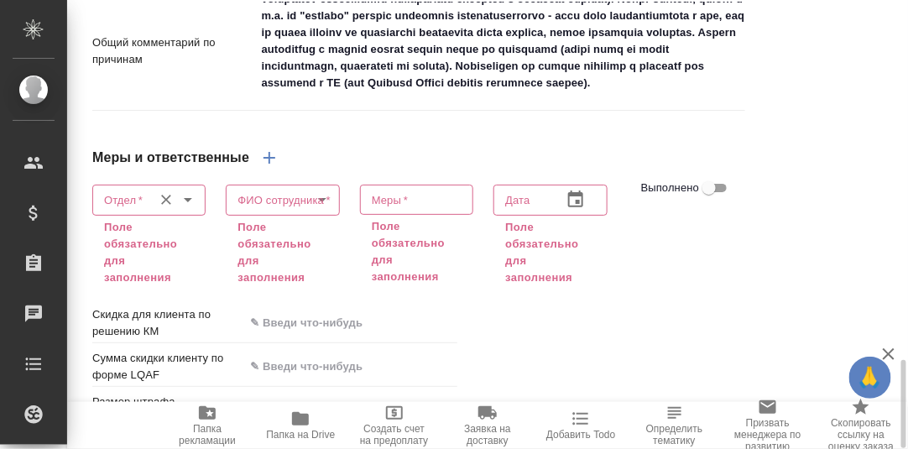
click at [117, 210] on input "Отдел   *" at bounding box center [120, 200] width 47 height 20
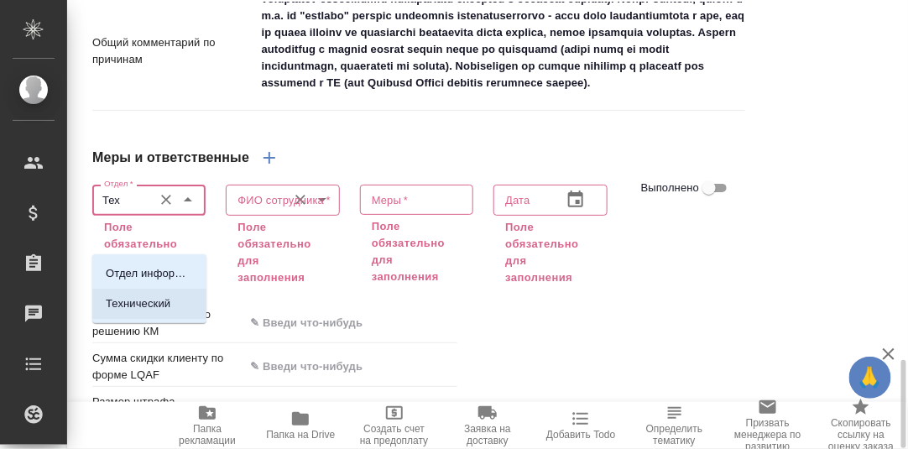
drag, startPoint x: 154, startPoint y: 301, endPoint x: 246, endPoint y: 256, distance: 102.1
click at [158, 301] on p "Технический" at bounding box center [138, 304] width 65 height 17
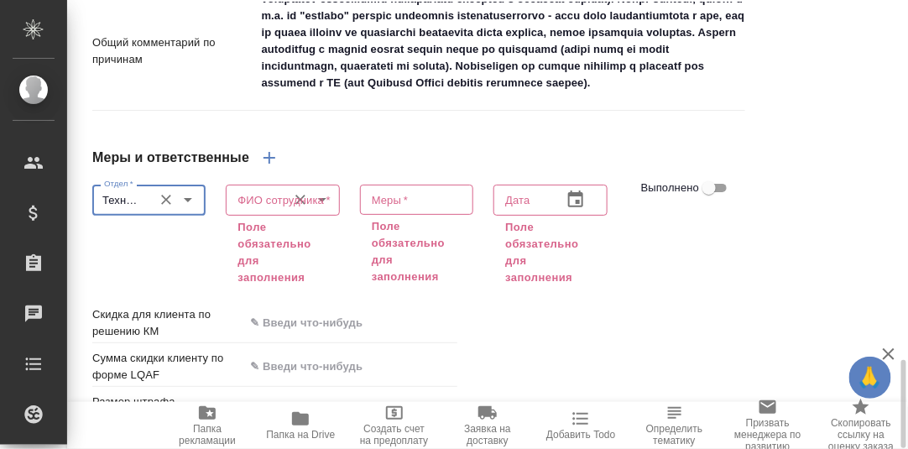
click at [270, 210] on input "ФИО сотрудника   *" at bounding box center [254, 200] width 47 height 20
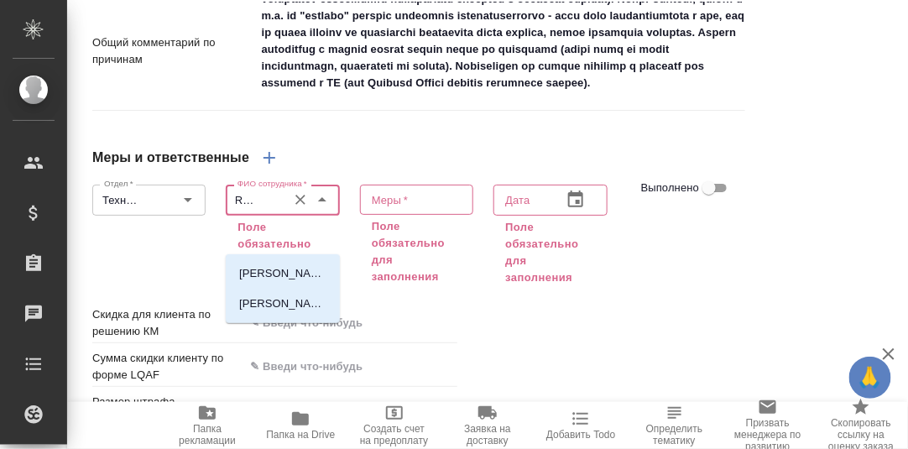
scroll to position [0, 32]
click at [281, 275] on p "[PERSON_NAME]" at bounding box center [282, 273] width 87 height 17
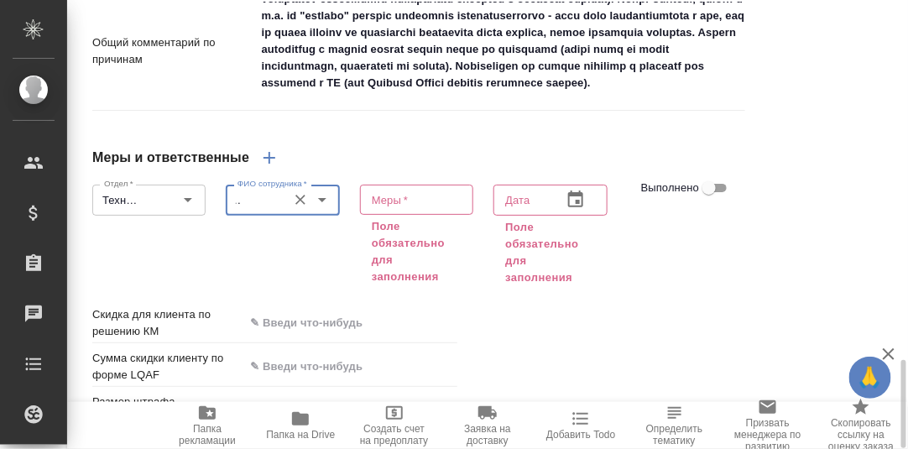
scroll to position [0, 0]
click at [406, 207] on textarea at bounding box center [417, 200] width 90 height 13
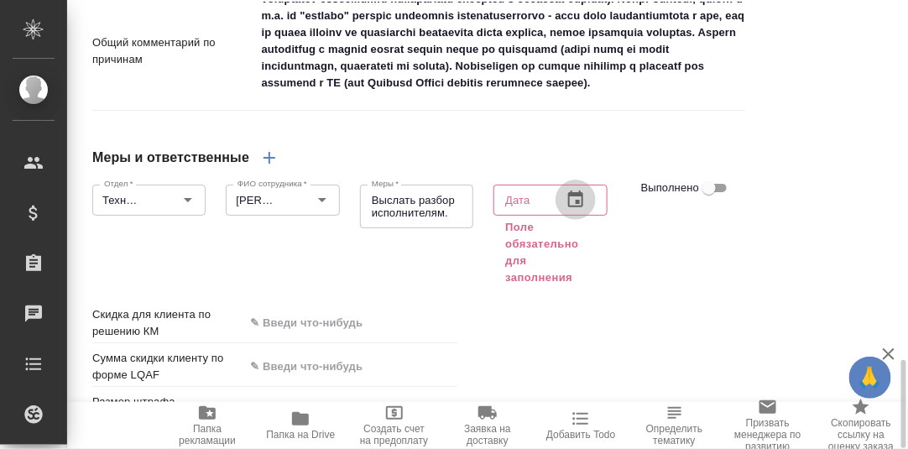
click at [576, 207] on icon "button" at bounding box center [575, 199] width 15 height 17
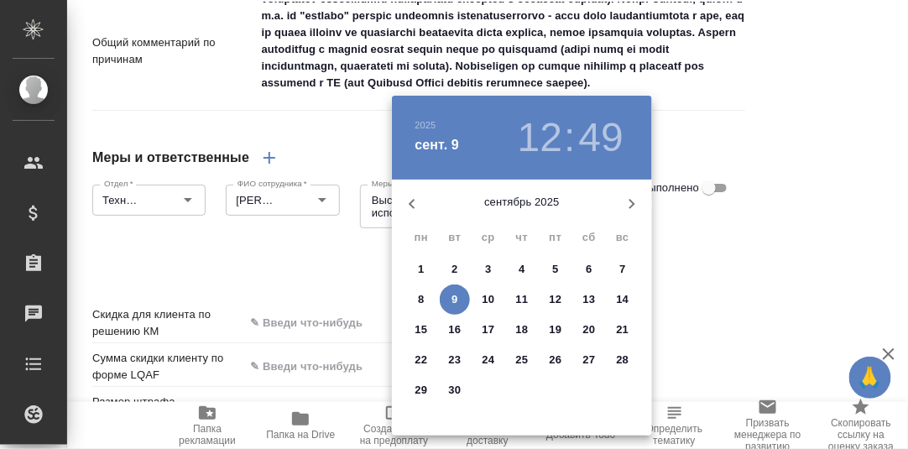
click at [453, 299] on p "9" at bounding box center [455, 299] width 6 height 17
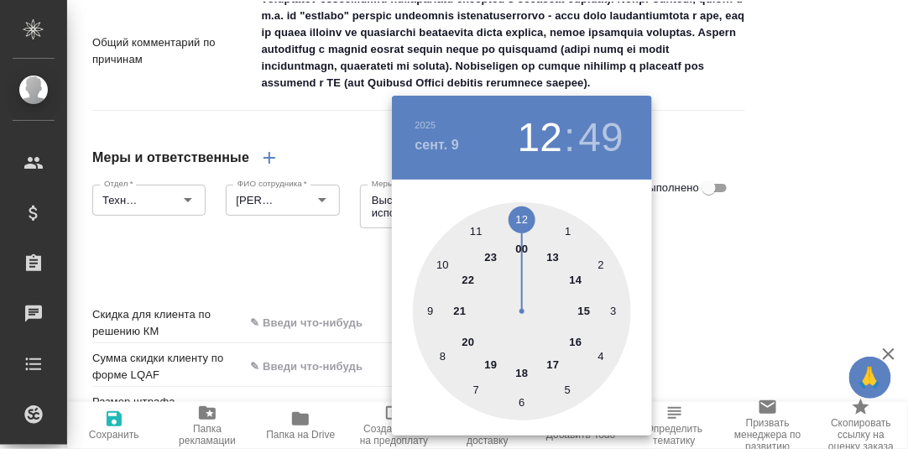
click at [521, 378] on div at bounding box center [522, 311] width 218 height 218
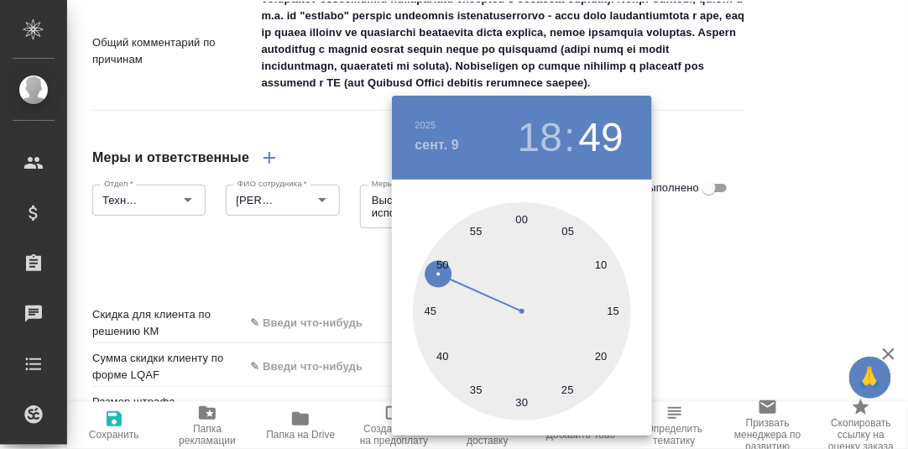
drag, startPoint x: 524, startPoint y: 226, endPoint x: 537, endPoint y: 232, distance: 13.9
click at [525, 227] on div at bounding box center [522, 311] width 218 height 218
click at [725, 275] on div at bounding box center [454, 224] width 908 height 449
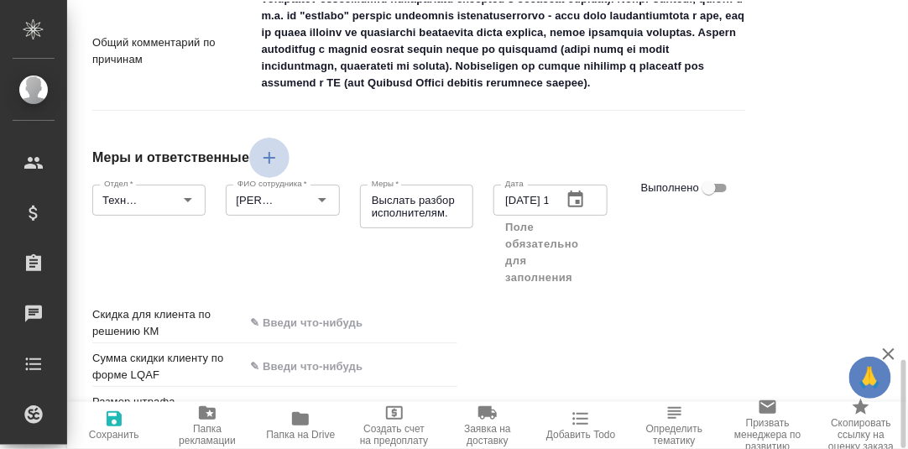
click at [267, 164] on icon "button" at bounding box center [270, 158] width 12 height 12
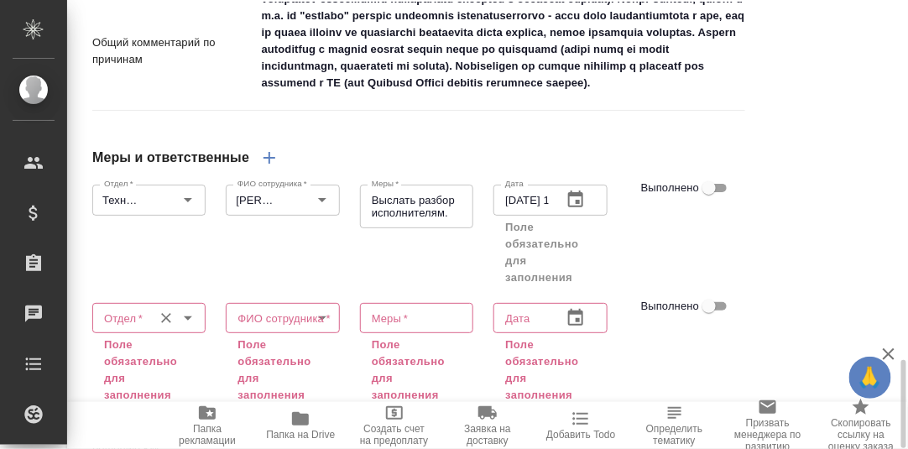
click at [123, 328] on input "Отдел   *" at bounding box center [120, 318] width 47 height 20
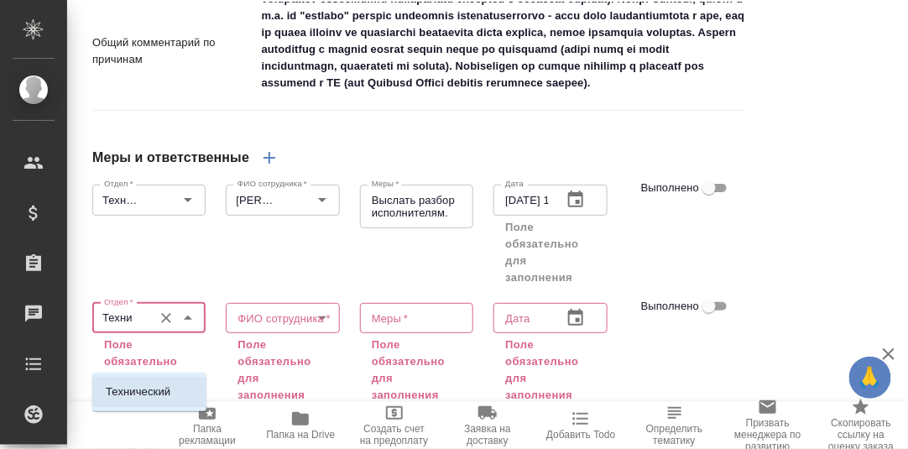
click at [135, 395] on p "Технический" at bounding box center [138, 392] width 65 height 17
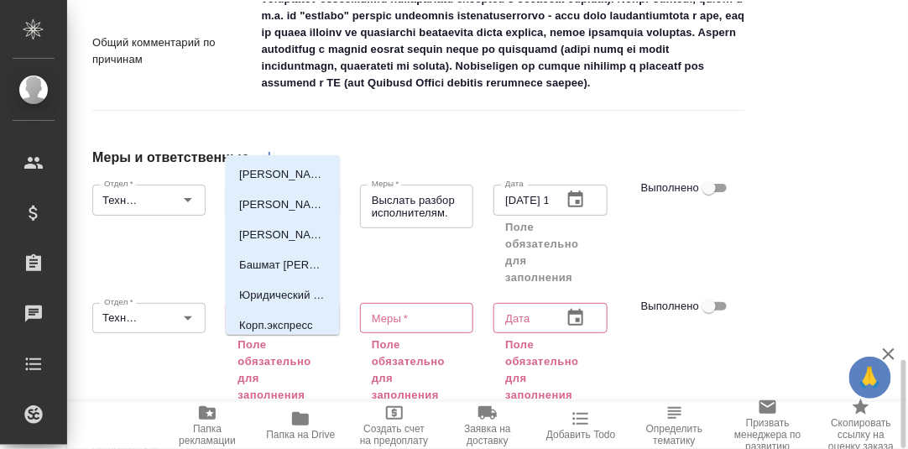
click at [255, 328] on input "ФИО сотрудника   *" at bounding box center [254, 318] width 47 height 20
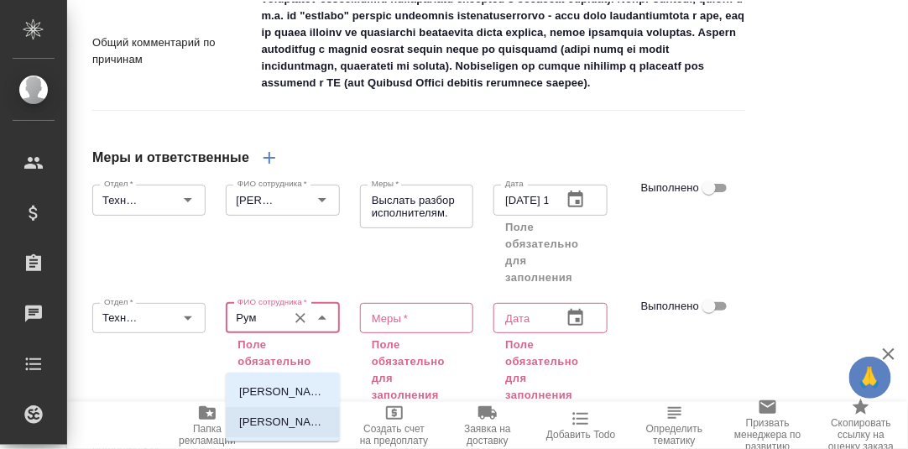
click at [287, 422] on p "[PERSON_NAME]" at bounding box center [282, 422] width 87 height 17
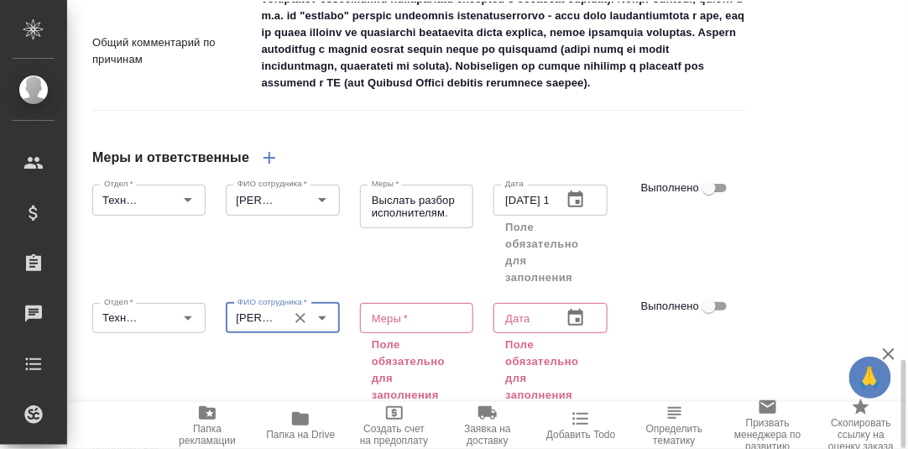
click at [416, 324] on textarea at bounding box center [417, 317] width 90 height 13
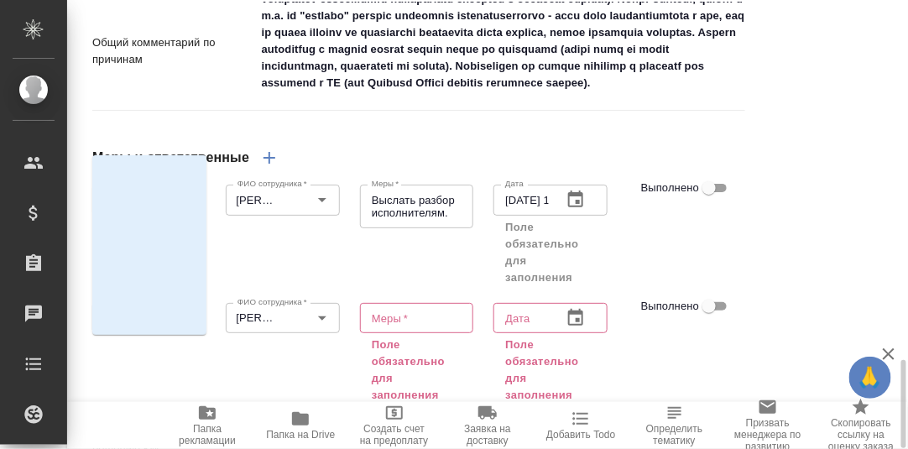
click at [133, 328] on input "Технический" at bounding box center [120, 318] width 47 height 20
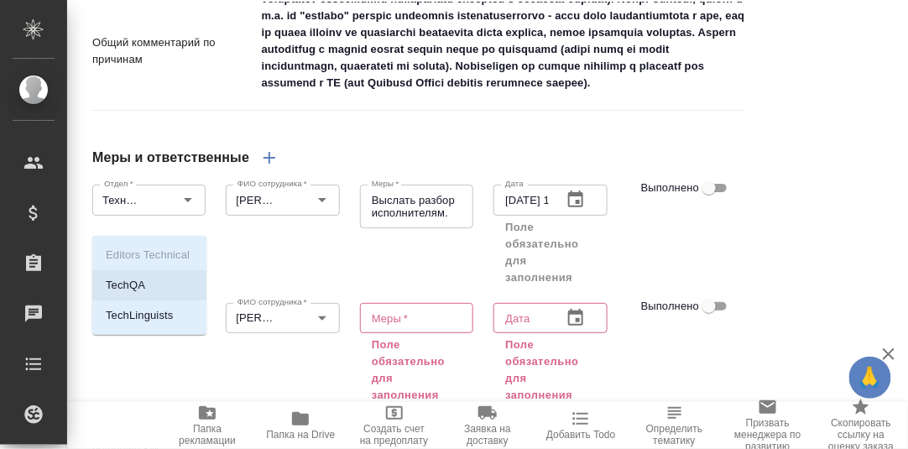
click at [149, 285] on li "TechQA" at bounding box center [149, 285] width 114 height 30
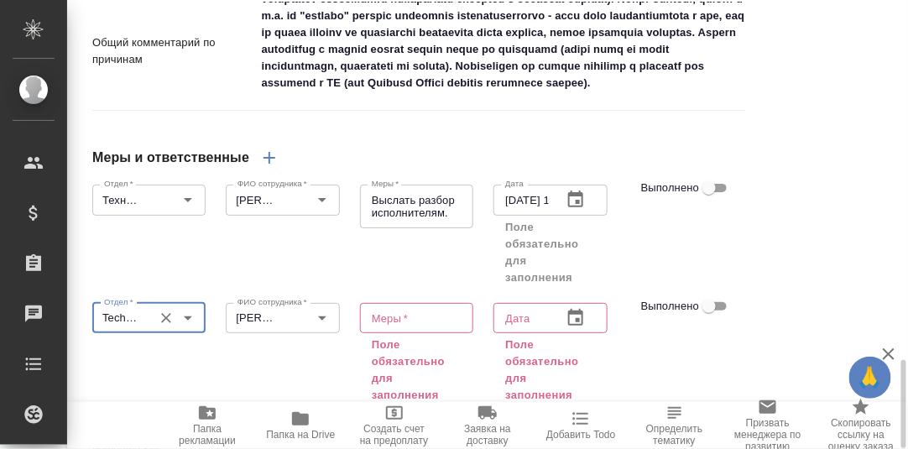
click at [407, 324] on textarea at bounding box center [417, 317] width 90 height 13
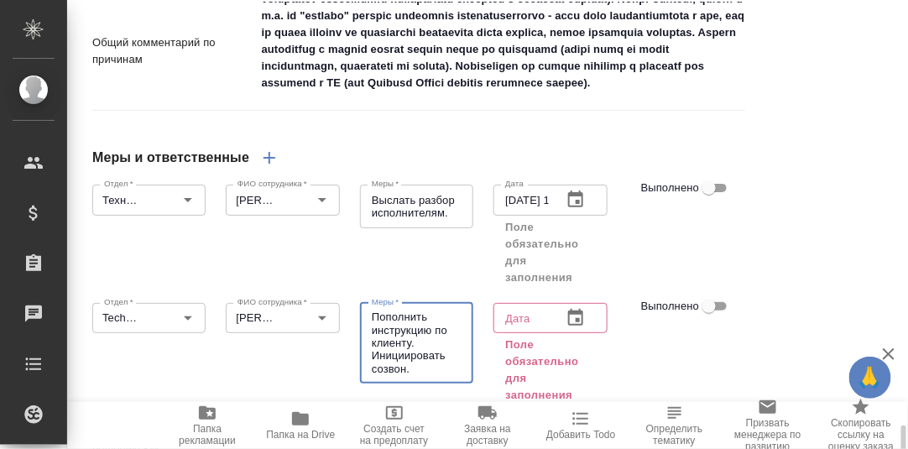
scroll to position [1910, 0]
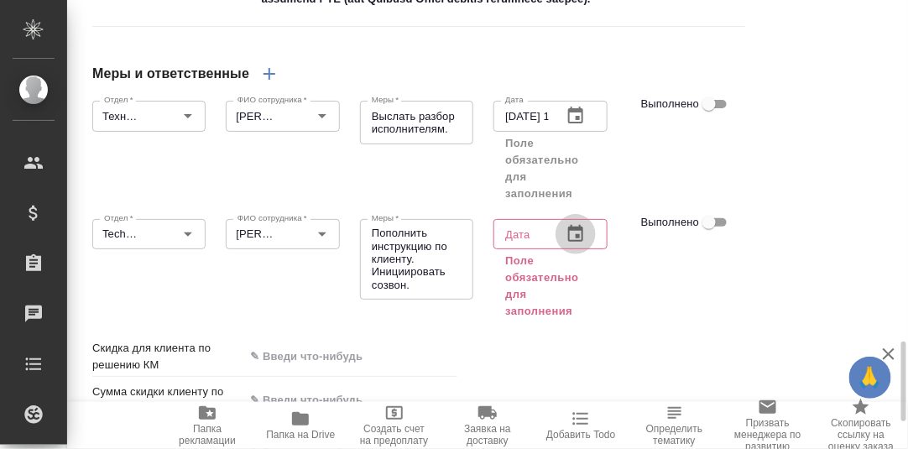
click at [574, 244] on icon "button" at bounding box center [576, 234] width 20 height 20
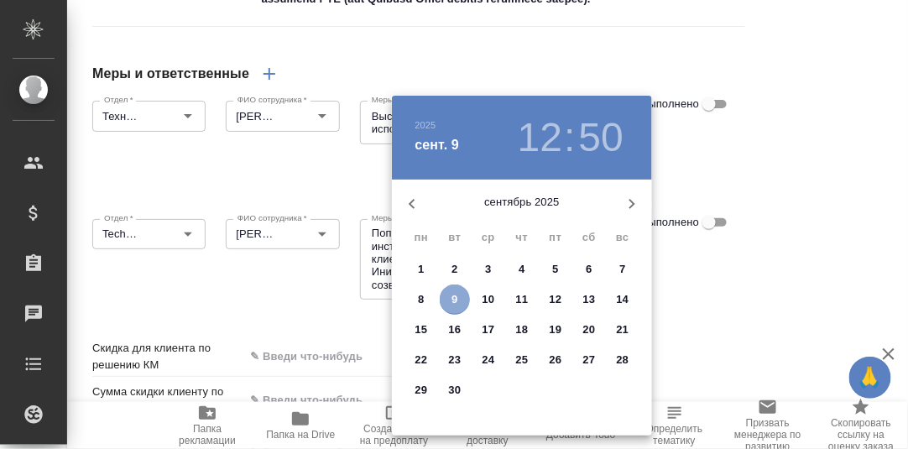
click at [454, 297] on p "9" at bounding box center [455, 299] width 6 height 17
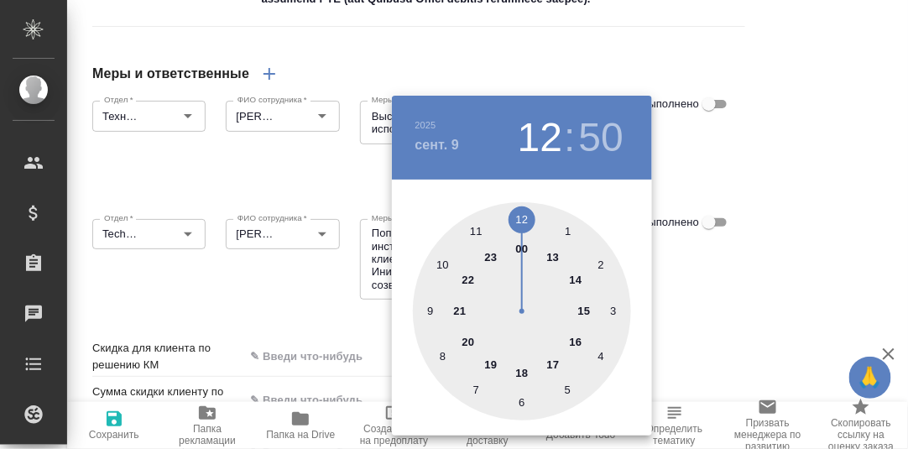
click at [521, 372] on div at bounding box center [522, 311] width 218 height 218
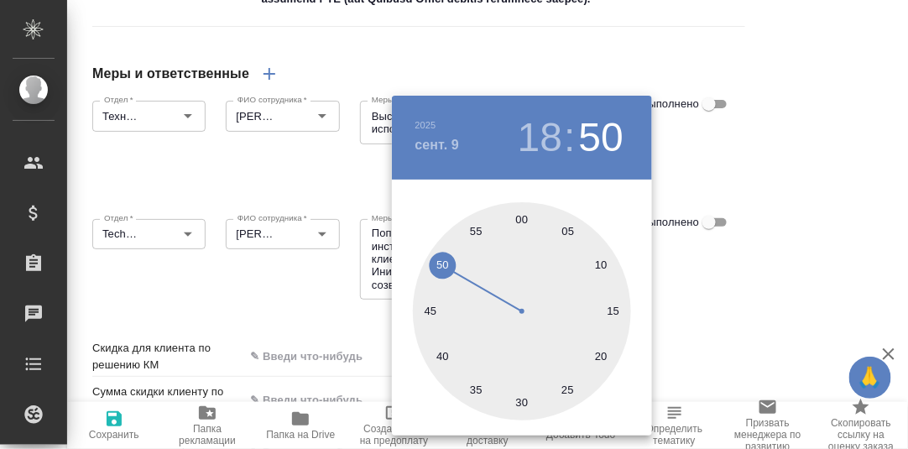
drag, startPoint x: 521, startPoint y: 223, endPoint x: 550, endPoint y: 226, distance: 28.7
click at [521, 223] on div at bounding box center [522, 311] width 218 height 218
click at [741, 291] on div at bounding box center [454, 224] width 908 height 449
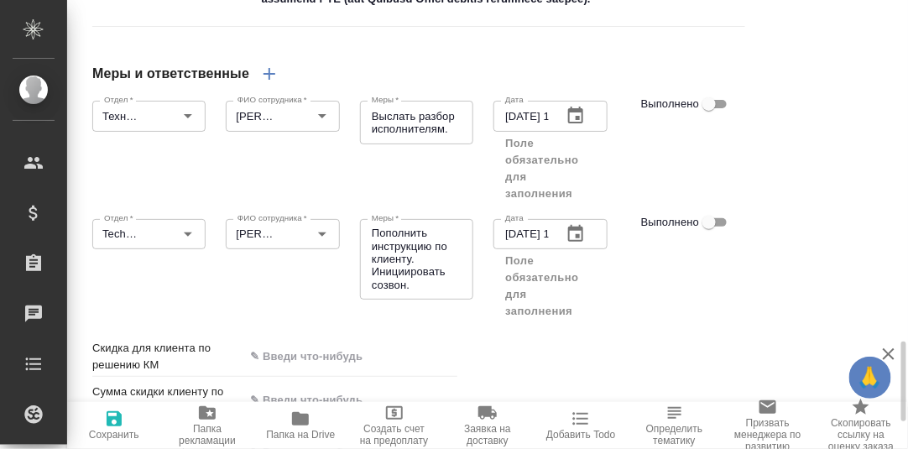
click at [731, 296] on div "Отдел   * TechQA Отдел * ФИО сотрудника   * Румянцева Дарья ФИО сотрудника * Ме…" at bounding box center [418, 267] width 673 height 131
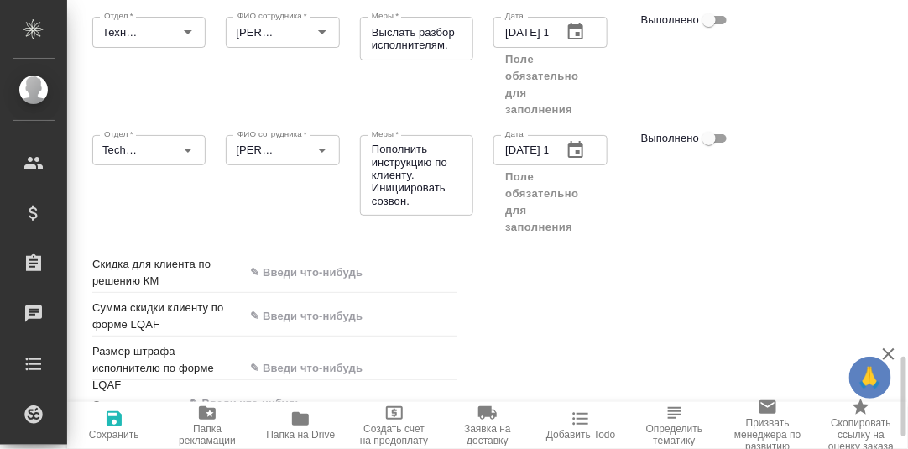
scroll to position [2062, 0]
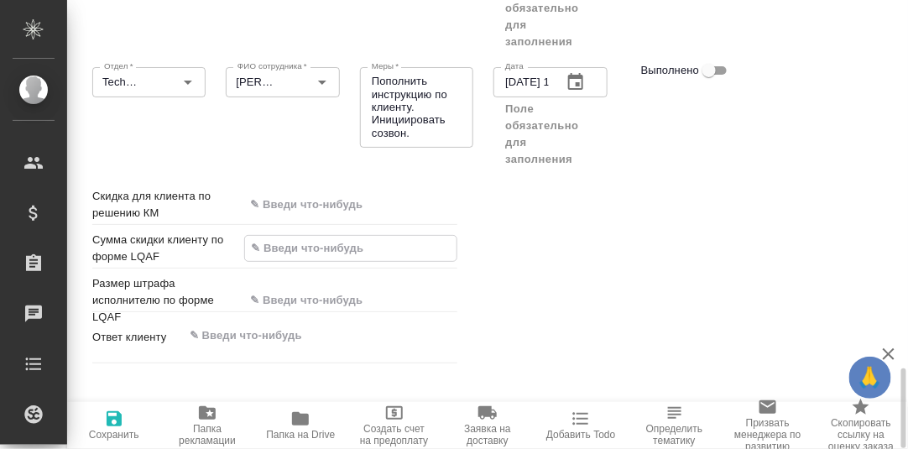
click at [301, 260] on input "text" at bounding box center [351, 248] width 212 height 24
click at [285, 312] on input "text" at bounding box center [350, 300] width 213 height 24
click at [558, 327] on div "Скидка для клиента по решению КМ Сумма скидки клиенту по форме LQAF 15 % Размер…" at bounding box center [491, 278] width 865 height 249
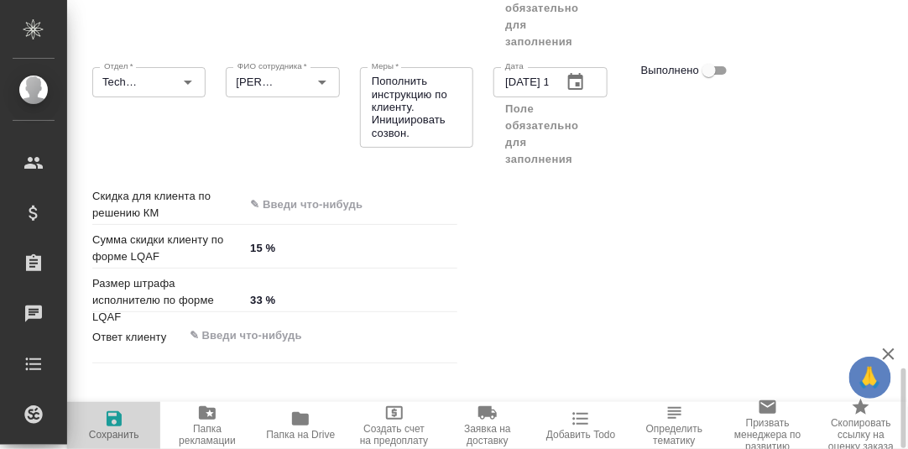
click at [113, 416] on icon "button" at bounding box center [114, 418] width 15 height 15
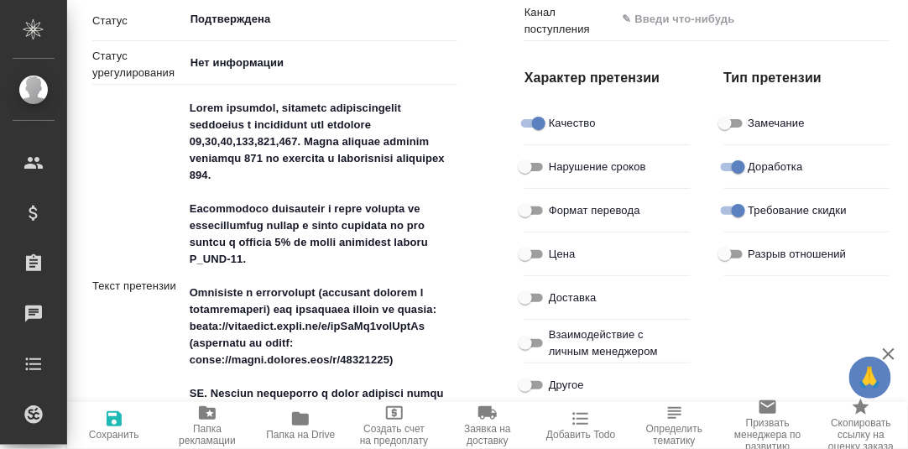
scroll to position [0, 0]
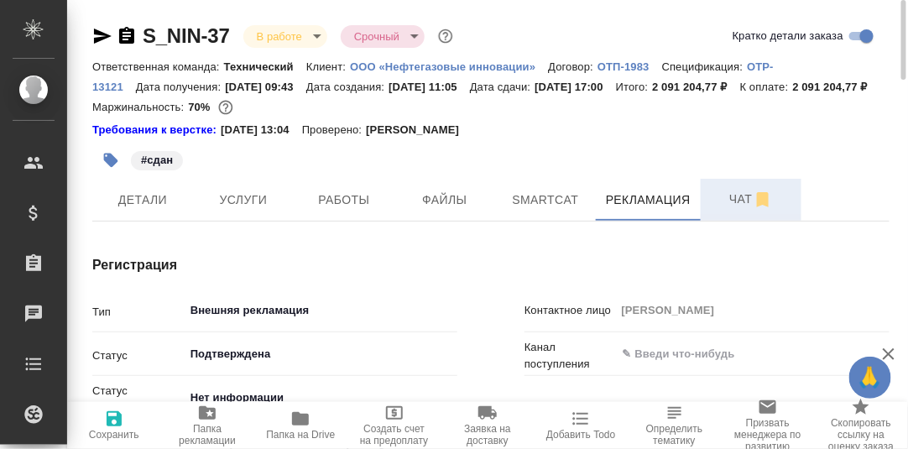
click at [735, 210] on span "Чат" at bounding box center [751, 199] width 81 height 21
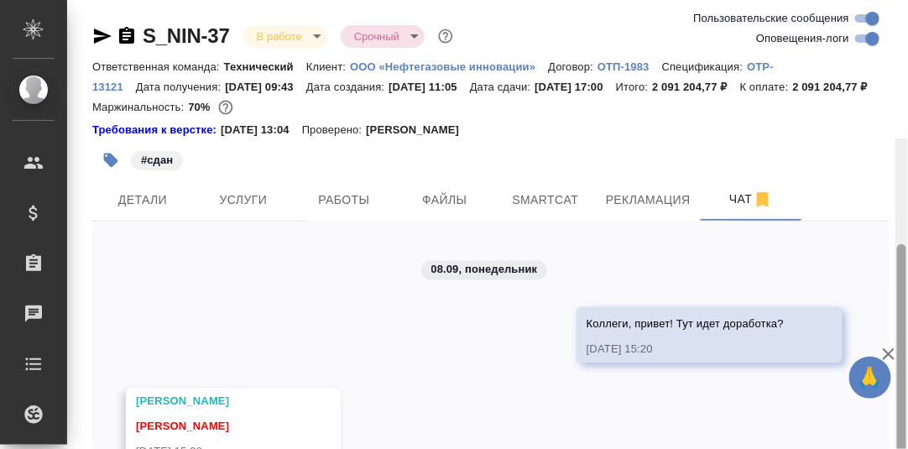
scroll to position [139, 0]
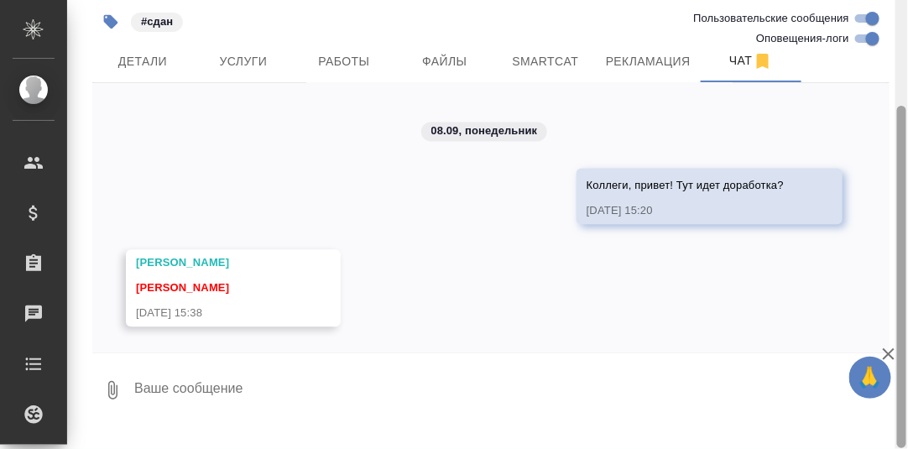
drag, startPoint x: 902, startPoint y: 40, endPoint x: 840, endPoint y: 361, distance: 326.5
click at [902, 349] on div at bounding box center [902, 277] width 9 height 343
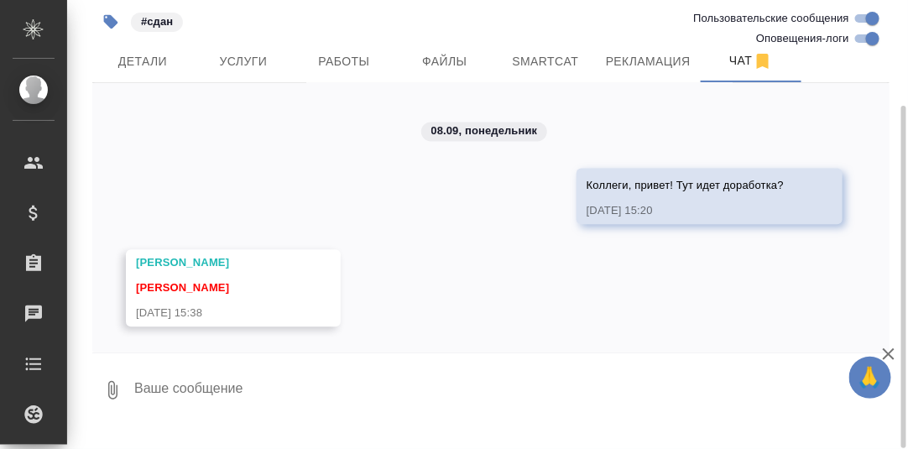
click at [247, 400] on textarea at bounding box center [511, 390] width 757 height 57
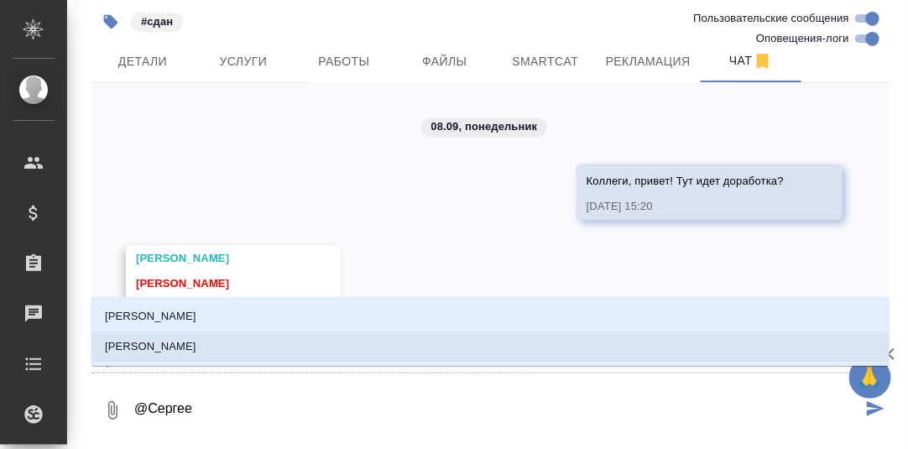
click at [181, 347] on p "[PERSON_NAME]" at bounding box center [151, 346] width 92 height 17
click at [190, 344] on p "[PERSON_NAME]" at bounding box center [151, 346] width 92 height 17
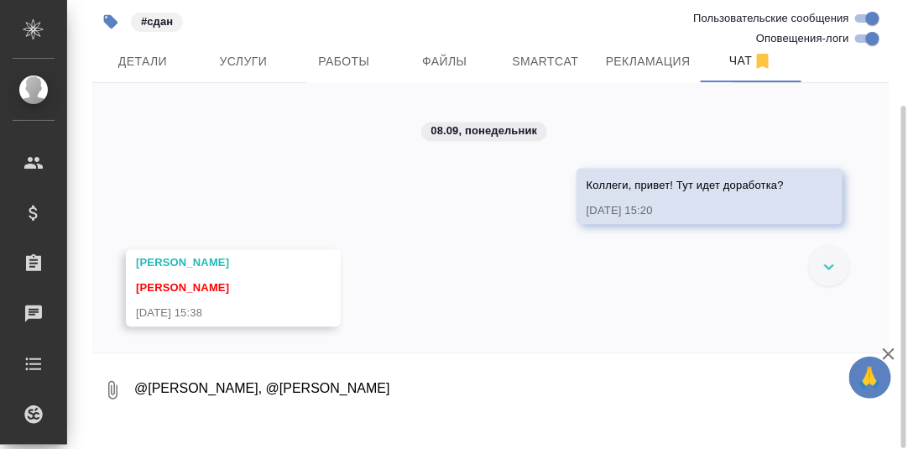
scroll to position [96361, 0]
click at [432, 411] on textarea "@Сергеева Анастасия, @Заборова Александра" at bounding box center [498, 390] width 730 height 57
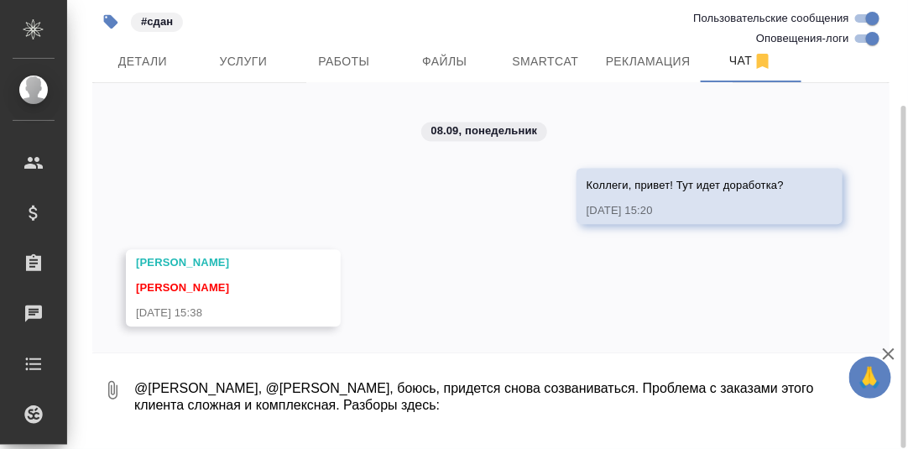
paste textarea "Есть ошибки разверстки - часть текста оригинала заменилась другим, соответствен…"
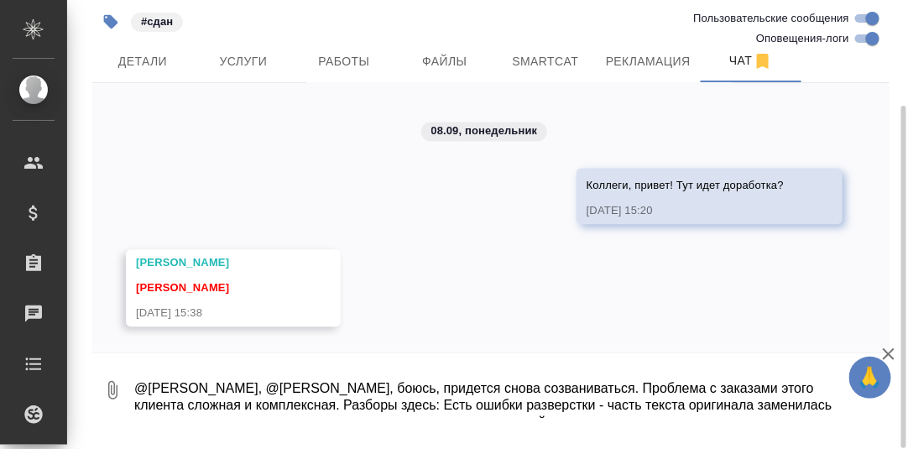
scroll to position [11, 0]
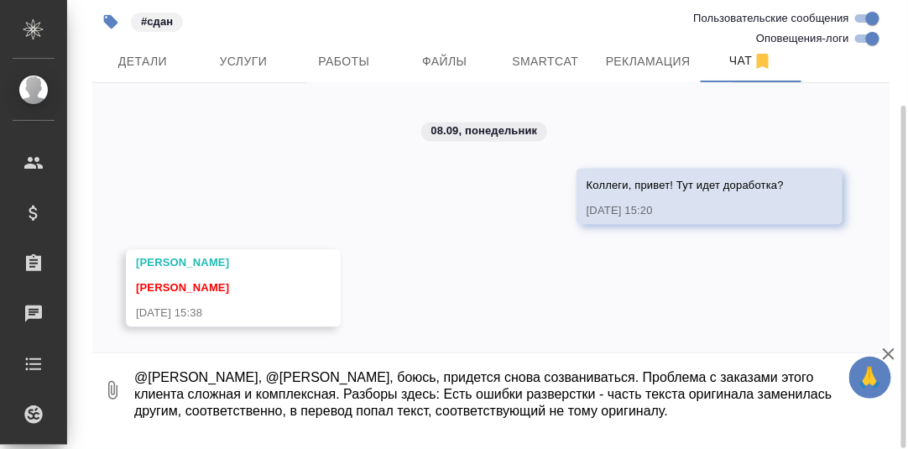
drag, startPoint x: 443, startPoint y: 412, endPoint x: 679, endPoint y: 436, distance: 237.1
click at [679, 419] on textarea "@Сергеева Анастасия, @Заборова Александра, боюсь, придется снова созваниваться.…" at bounding box center [498, 390] width 730 height 57
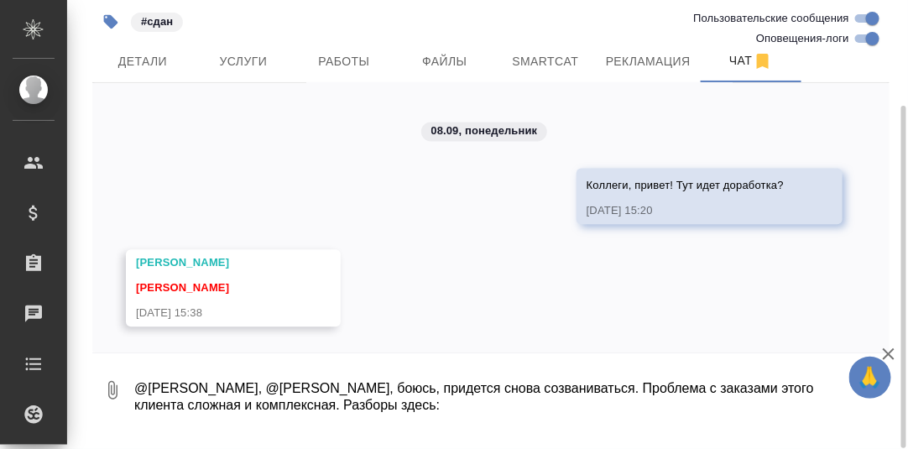
scroll to position [0, 0]
paste textarea "[URL][DOMAIN_NAME]"
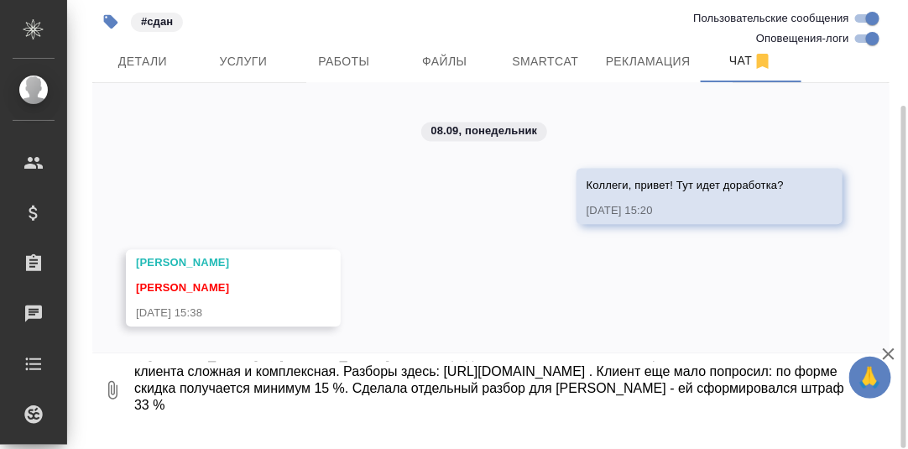
scroll to position [78, 0]
click at [134, 419] on textarea "@Сергеева Анастасия, @Заборова Александра, боюсь, придется снова созваниваться.…" at bounding box center [498, 390] width 730 height 57
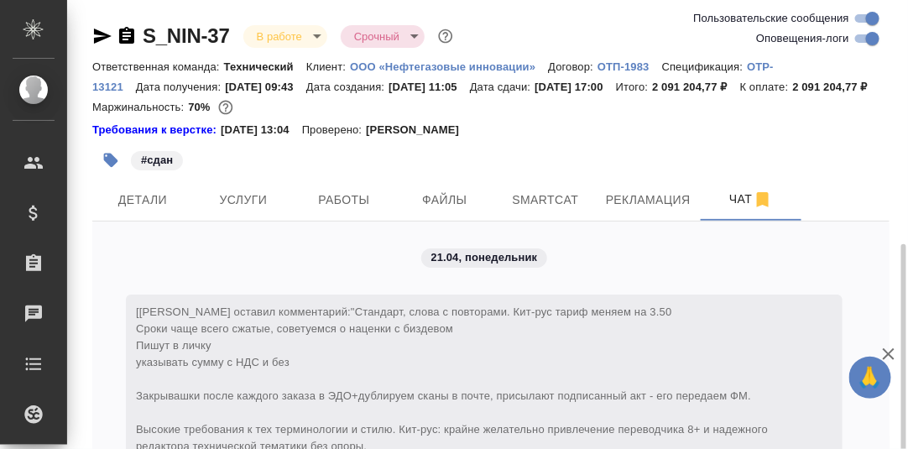
scroll to position [78, 0]
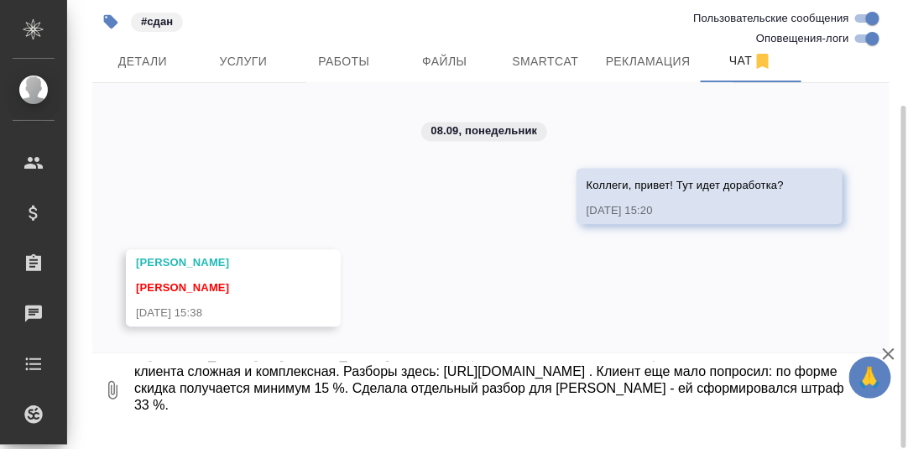
click at [177, 419] on textarea "@[PERSON_NAME], @[PERSON_NAME], боюсь, придется снова созваниваться. Проблема с…" at bounding box center [498, 390] width 730 height 57
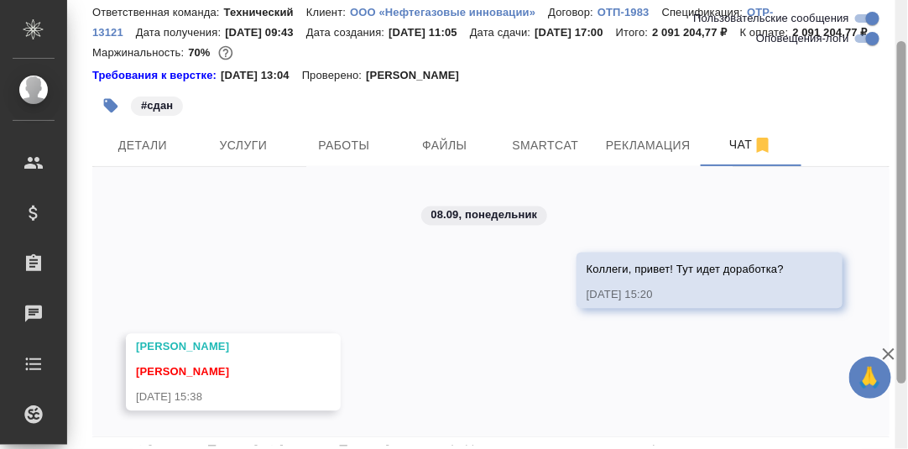
scroll to position [139, 0]
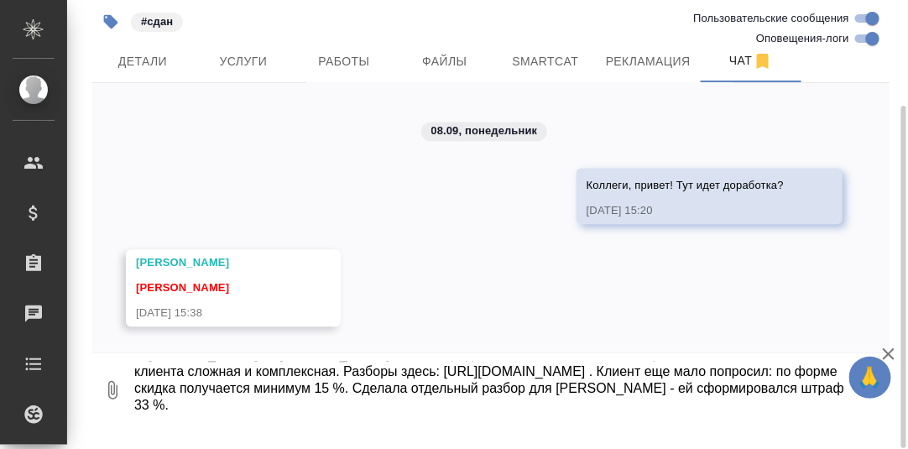
click at [139, 397] on textarea "@[PERSON_NAME], @[PERSON_NAME], боюсь, придется снова созваниваться. Проблема с…" at bounding box center [498, 390] width 730 height 57
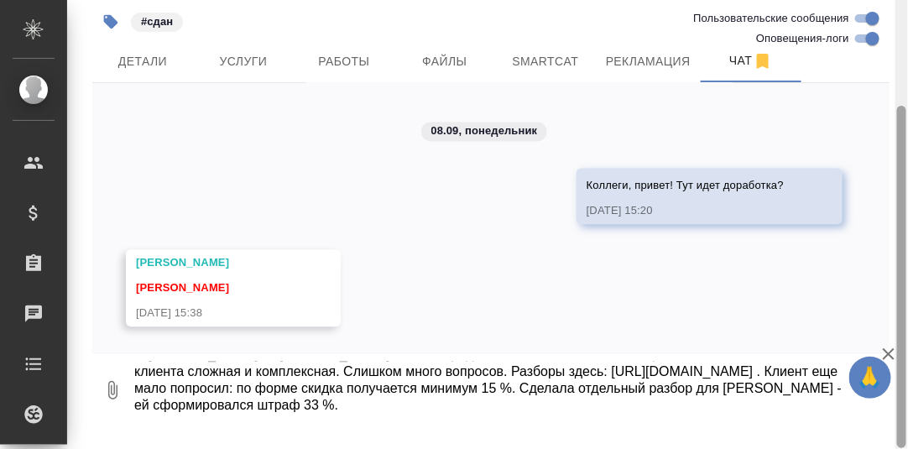
drag, startPoint x: 903, startPoint y: 196, endPoint x: 758, endPoint y: 423, distance: 269.9
click at [908, 354] on html "🙏 .cls-1 fill:#fff; AWATERA [PERSON_NAME] d.rumyantseva Клиенты Спецификации За…" at bounding box center [454, 224] width 908 height 449
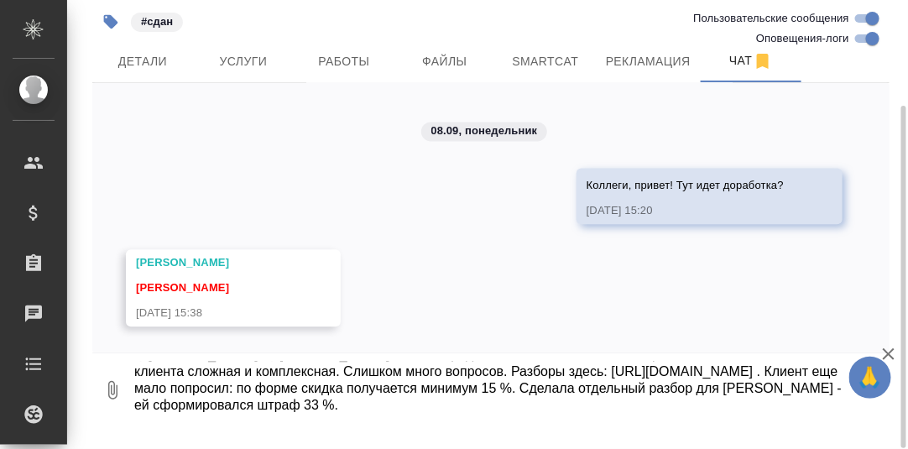
type textarea "@[PERSON_NAME], @[PERSON_NAME], боюсь, придется снова созваниваться. Проблема с…"
click at [875, 397] on icon "submit" at bounding box center [876, 389] width 18 height 15
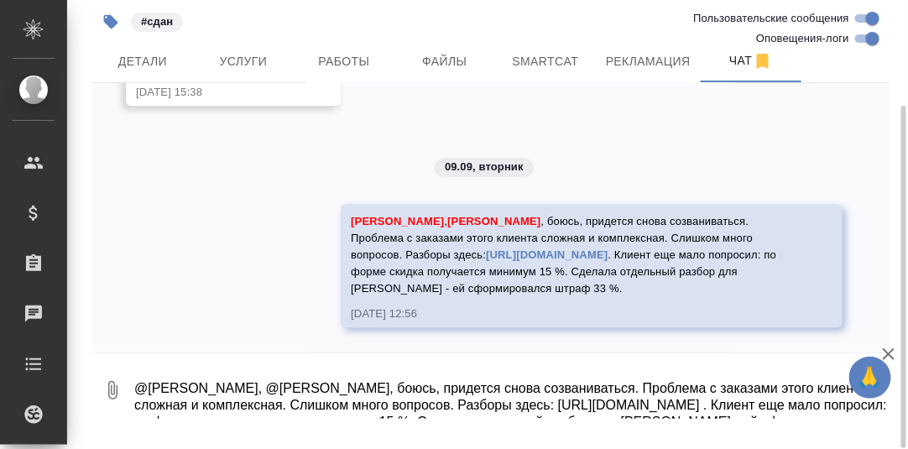
scroll to position [96667, 0]
click at [275, 392] on textarea "@[PERSON_NAME], @[PERSON_NAME], боюсь, придется снова созваниваться. Проблема с…" at bounding box center [511, 390] width 757 height 57
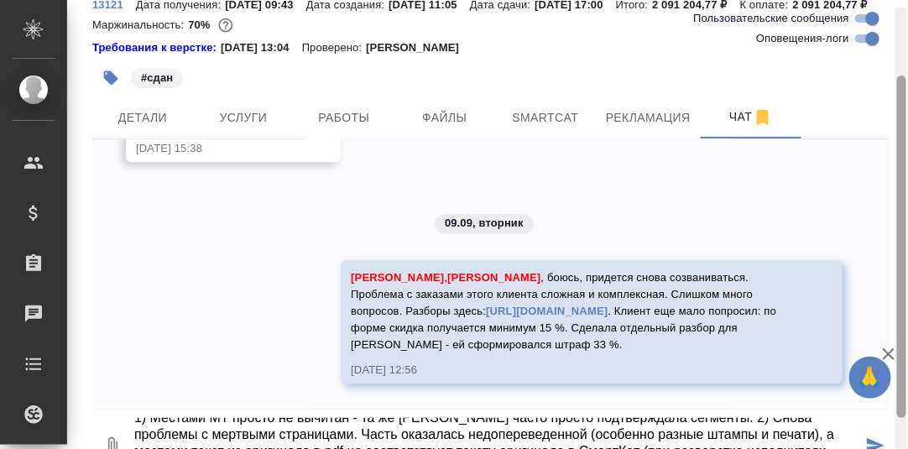
scroll to position [139, 0]
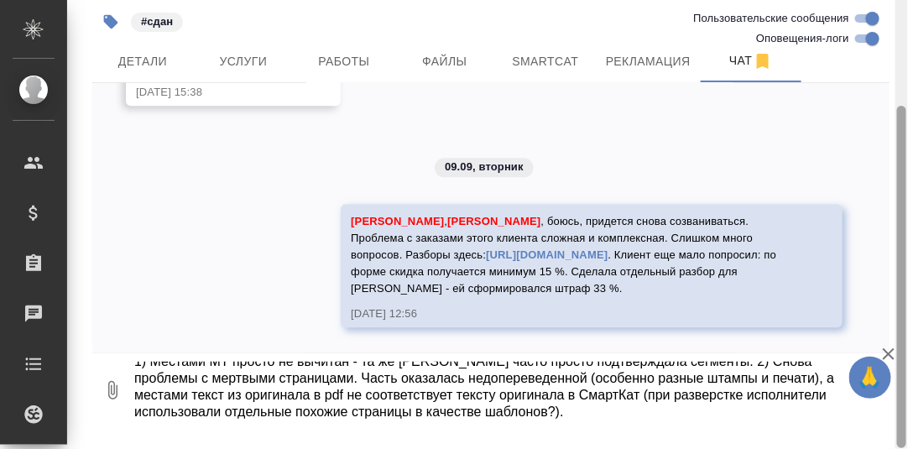
drag, startPoint x: 900, startPoint y: 161, endPoint x: 699, endPoint y: 441, distance: 344.6
click at [908, 321] on html "🙏 .cls-1 fill:#fff; AWATERA [PERSON_NAME] d.rumyantseva Клиенты Спецификации За…" at bounding box center [454, 224] width 908 height 449
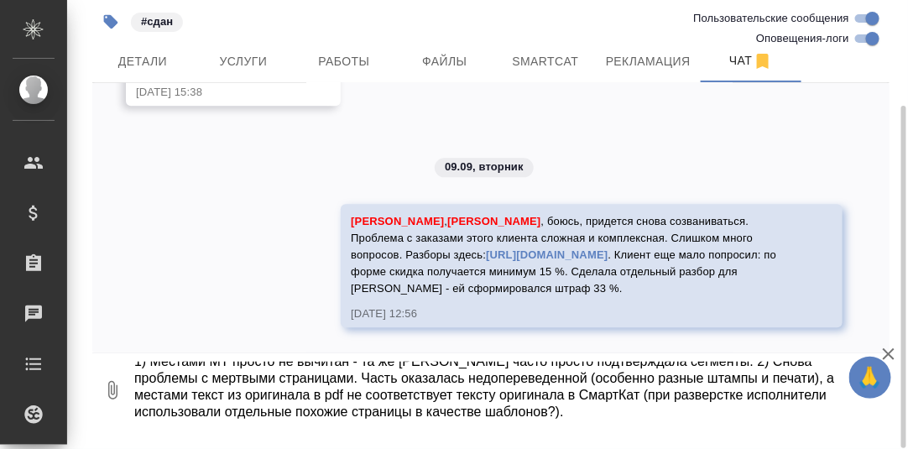
click at [688, 385] on textarea "1) Местами МТ просто не вычитан - та же [PERSON_NAME] часто просто подтверждала…" at bounding box center [498, 390] width 730 height 57
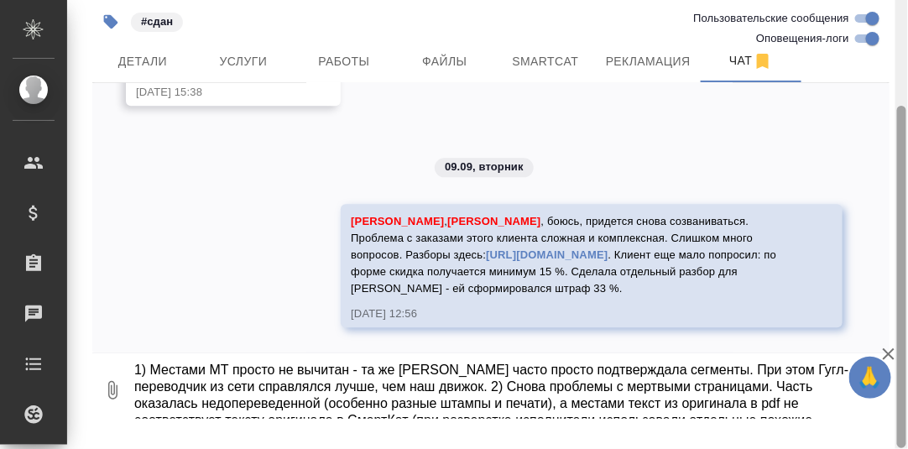
drag, startPoint x: 905, startPoint y: 291, endPoint x: 886, endPoint y: 403, distance: 113.3
click at [889, 401] on div "S_NIN-37 В работе inProgress Срочный urgent Ответственная команда: Технический …" at bounding box center [487, 224] width 841 height 449
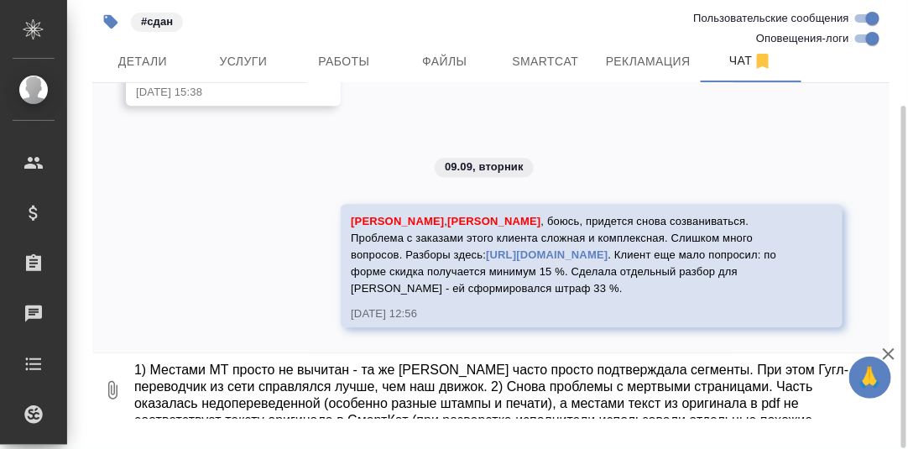
click at [799, 419] on textarea "1) Местами МТ просто не вычитан - та же [PERSON_NAME] часто просто подтверждала…" at bounding box center [498, 390] width 730 height 57
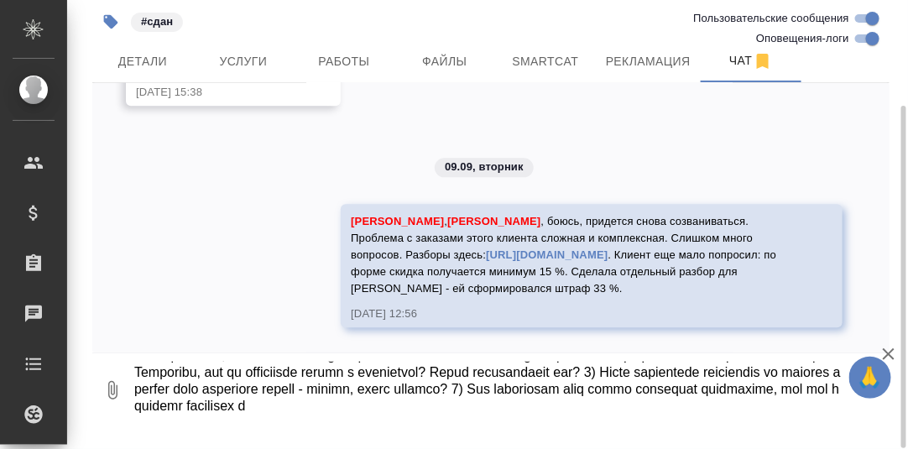
scroll to position [111, 0]
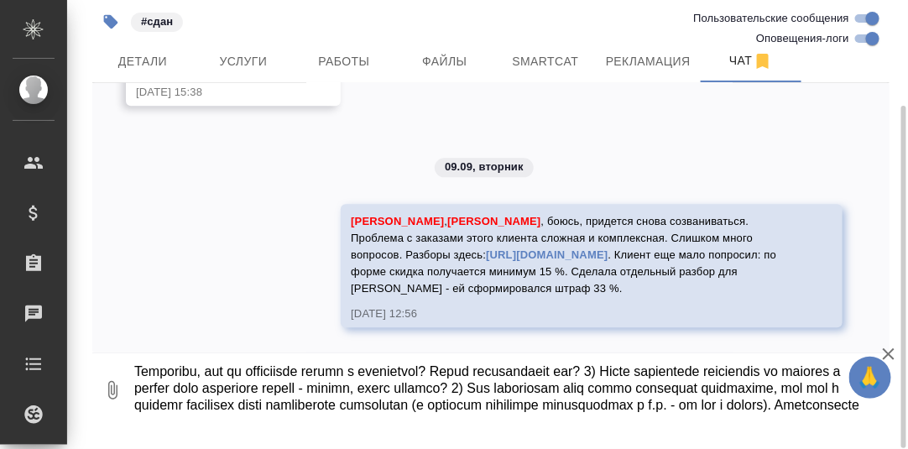
drag, startPoint x: 819, startPoint y: 429, endPoint x: 726, endPoint y: 431, distance: 93.2
click at [726, 419] on textarea at bounding box center [498, 390] width 730 height 57
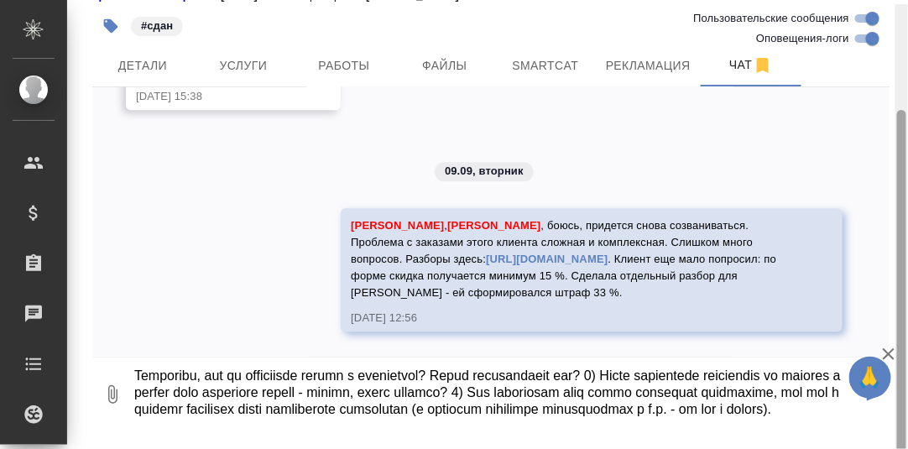
scroll to position [139, 0]
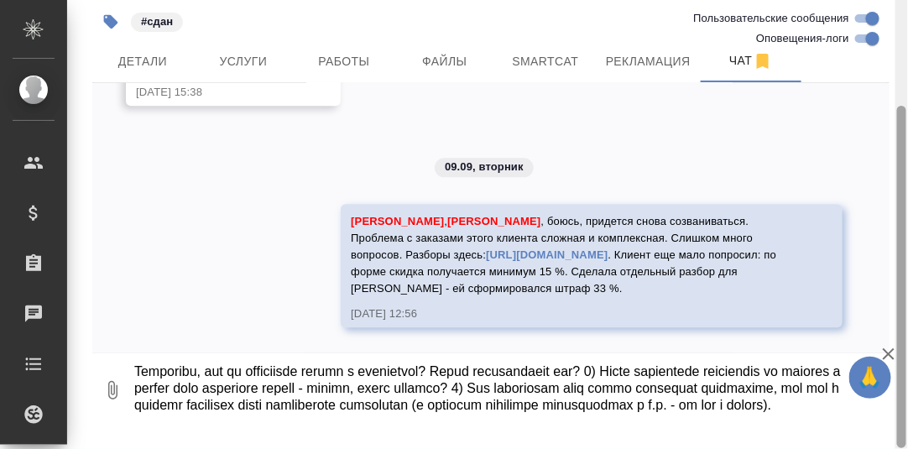
drag, startPoint x: 901, startPoint y: 212, endPoint x: 910, endPoint y: 326, distance: 113.7
click at [908, 326] on html "🙏 .cls-1 fill:#fff; AWATERA [PERSON_NAME] d.rumyantseva Клиенты Спецификации За…" at bounding box center [454, 224] width 908 height 449
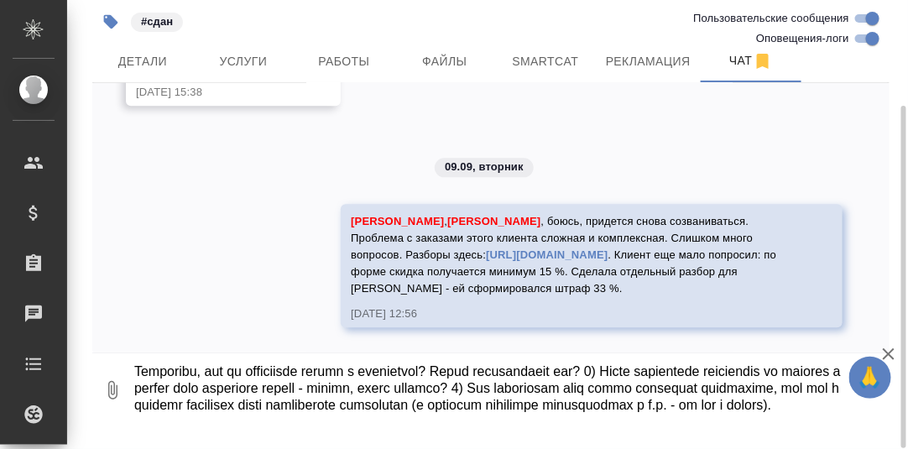
type textarea "7) Loremip DO sitame co adipisc - el se Doeius tempo incidi utlaboreetdo magnaa…"
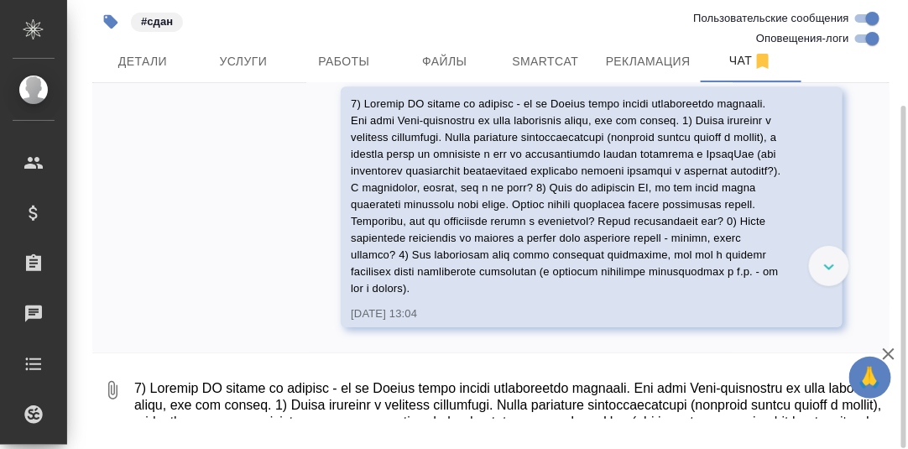
scroll to position [96950, 0]
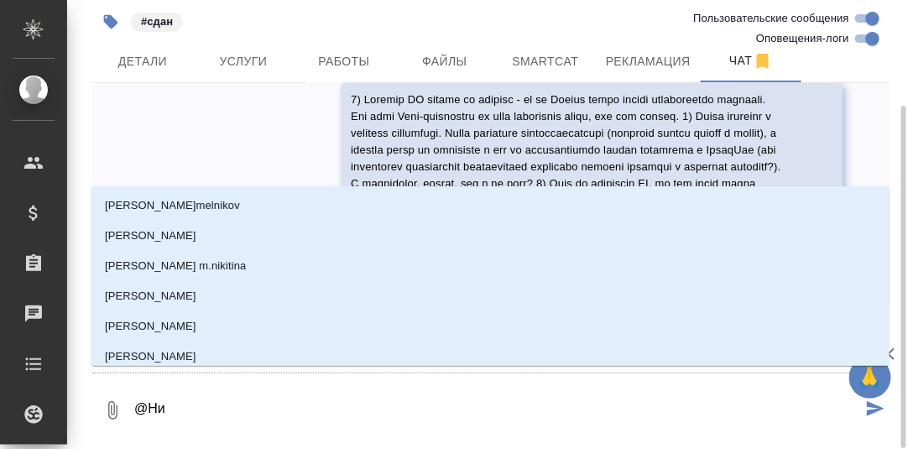
type textarea "@Ник"
type input "Ник"
type textarea "@Ники"
type input "Ники"
type textarea "@Никиф"
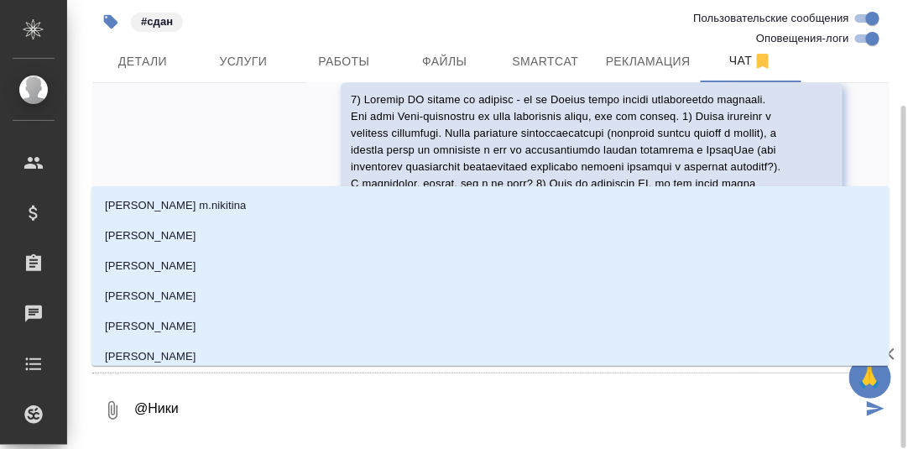
type input "Никиф"
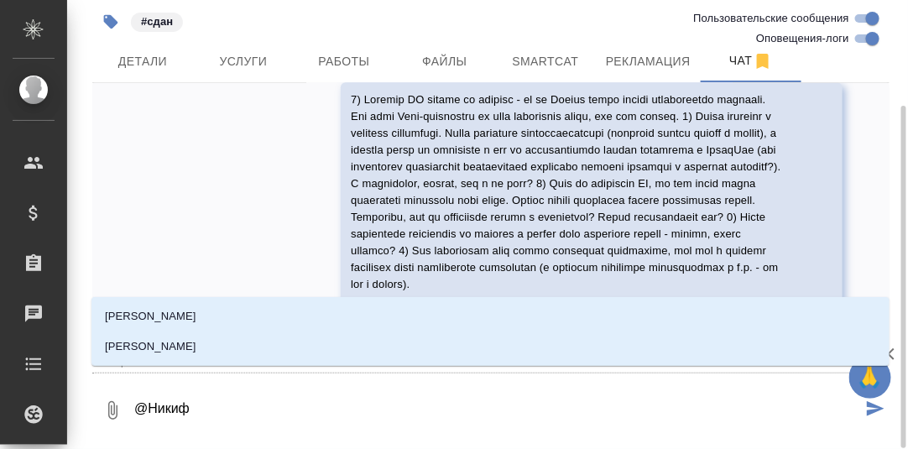
type textarea "@Никифо"
type input "Никифо"
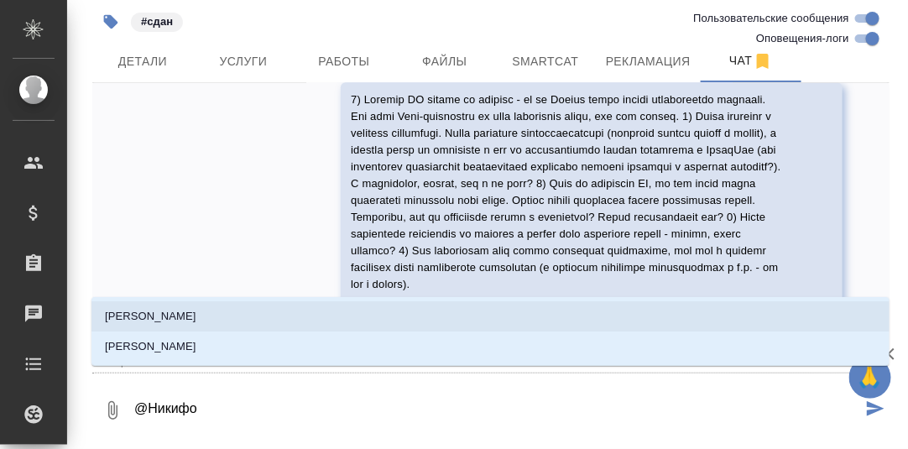
click at [196, 317] on p "[PERSON_NAME]" at bounding box center [151, 316] width 92 height 17
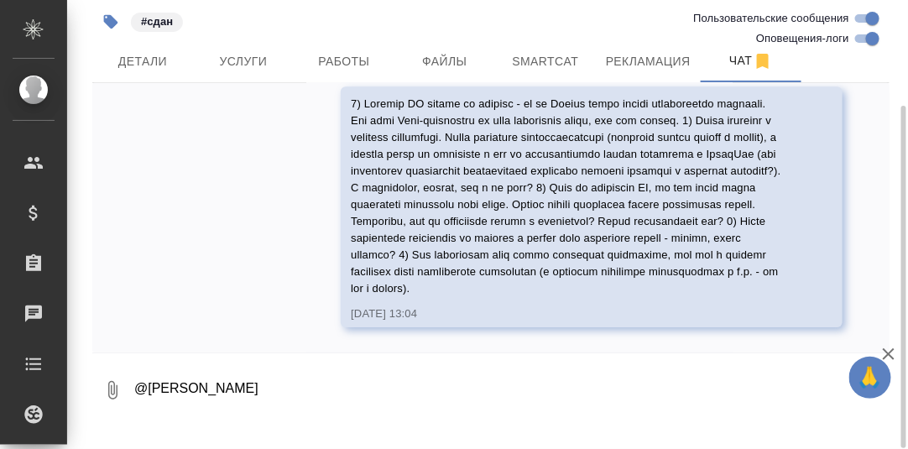
type textarea "@[PERSON_NAME]"
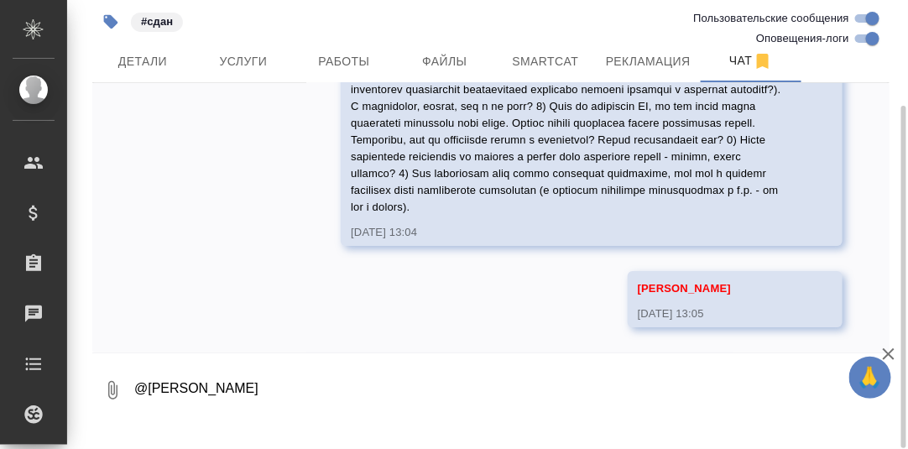
scroll to position [97031, 0]
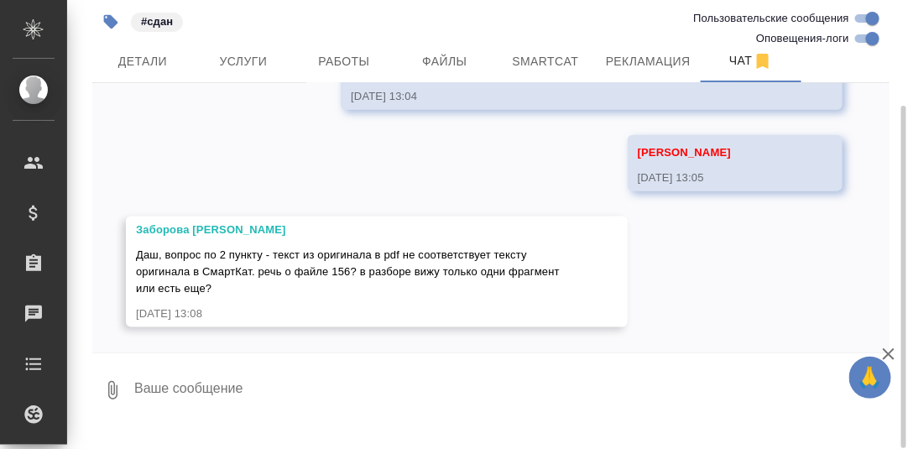
scroll to position [97167, 0]
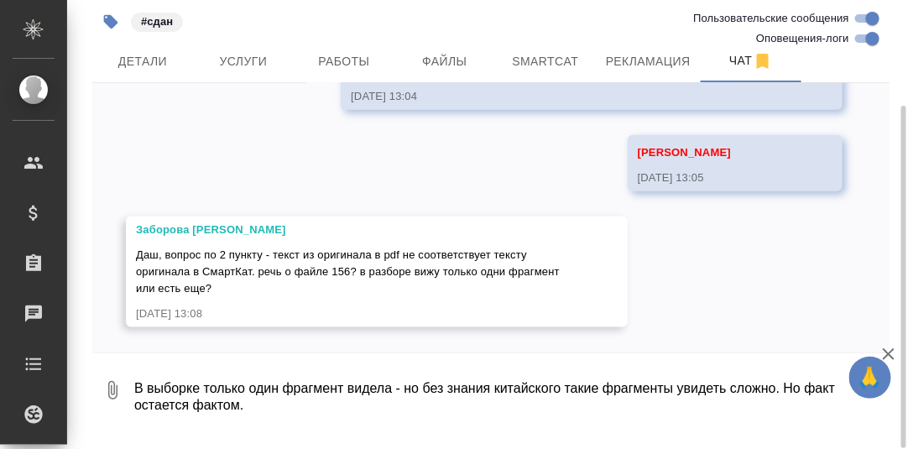
type textarea "В выборке только один фрагмент видела - но без знания китайского такие фрагмент…"
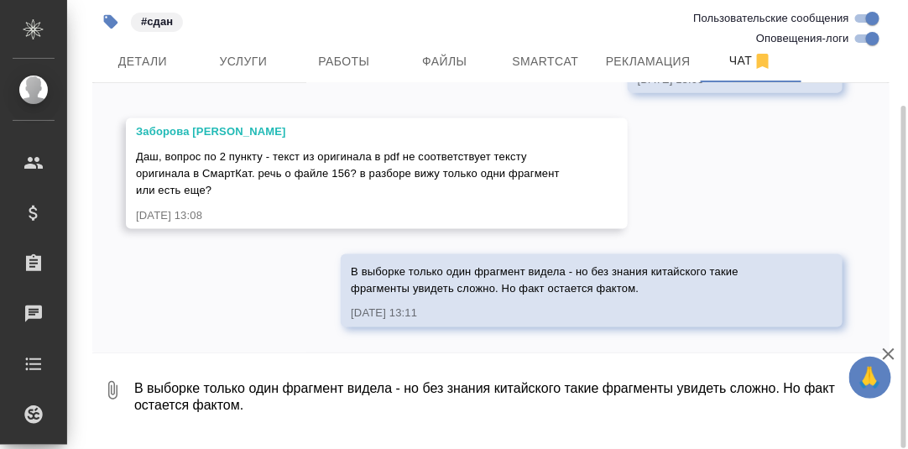
scroll to position [97265, 0]
